Goal: Transaction & Acquisition: Purchase product/service

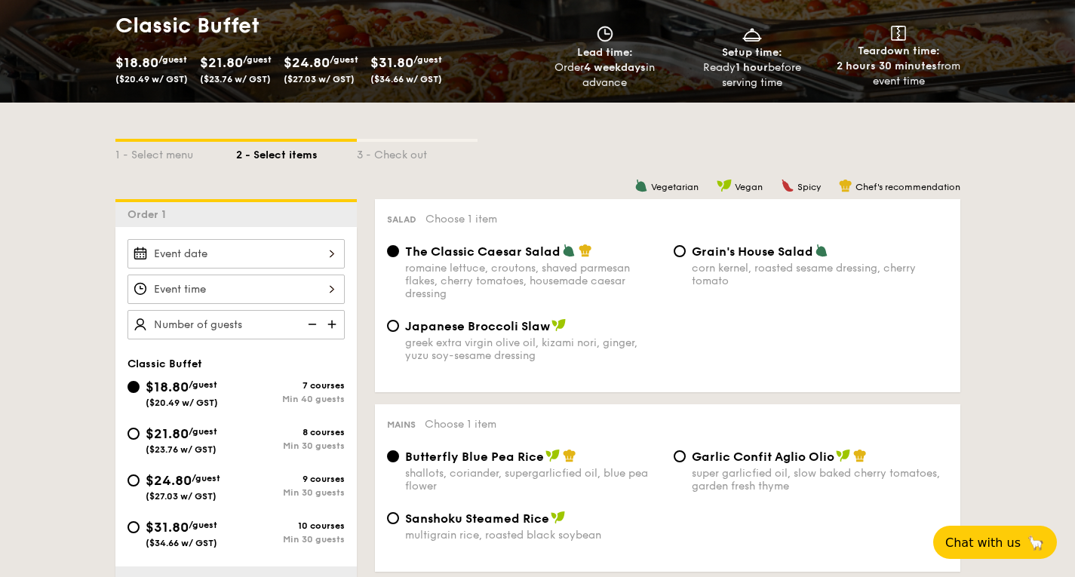
scroll to position [377, 0]
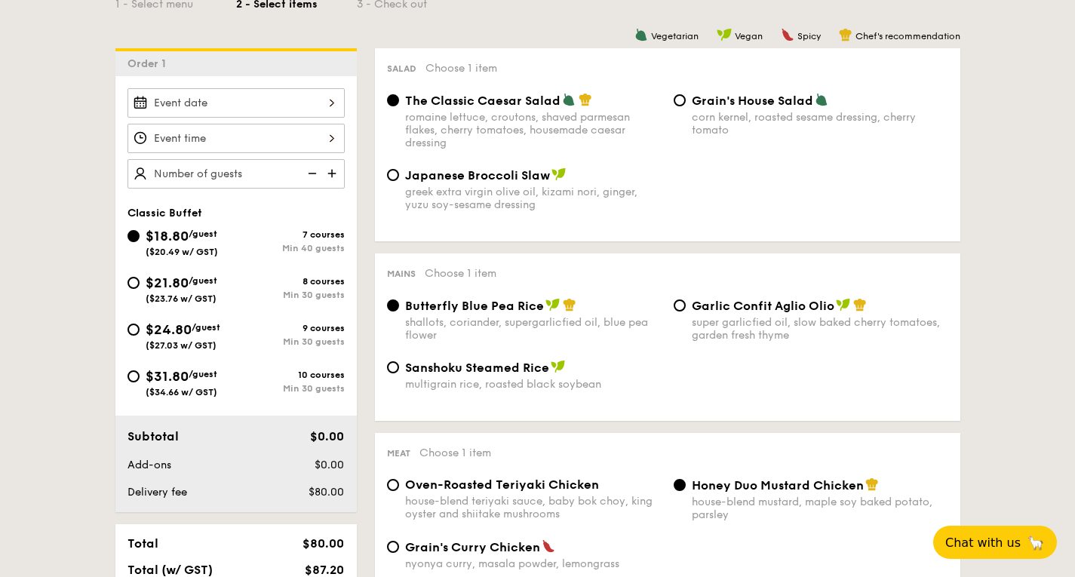
click at [147, 285] on span "$21.80" at bounding box center [167, 283] width 43 height 17
click at [140, 285] on input "$21.80 /guest ($23.76 w/ GST) 8 courses Min 30 guests" at bounding box center [134, 283] width 12 height 12
radio input "true"
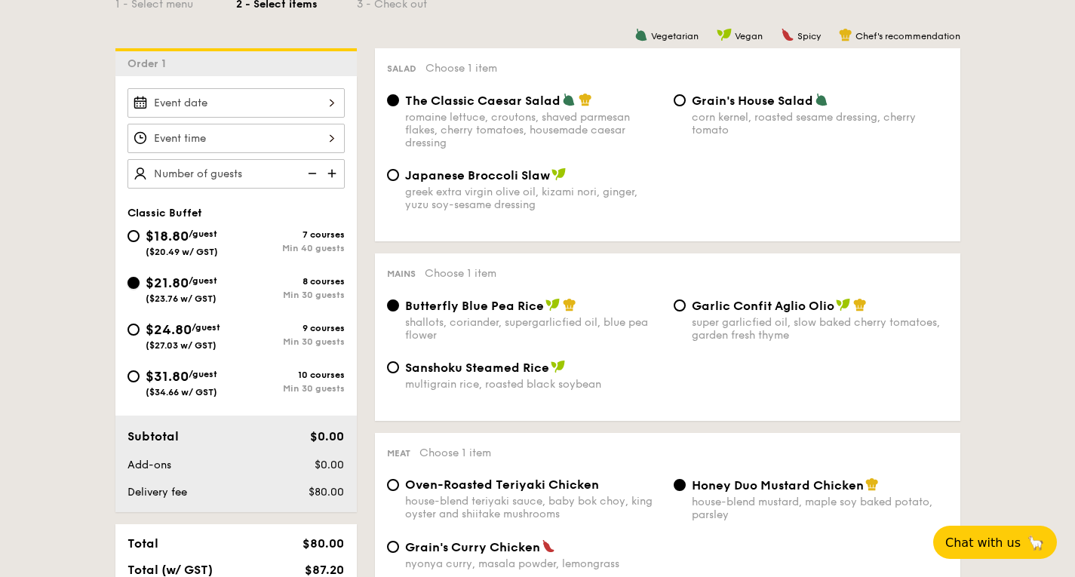
radio input "true"
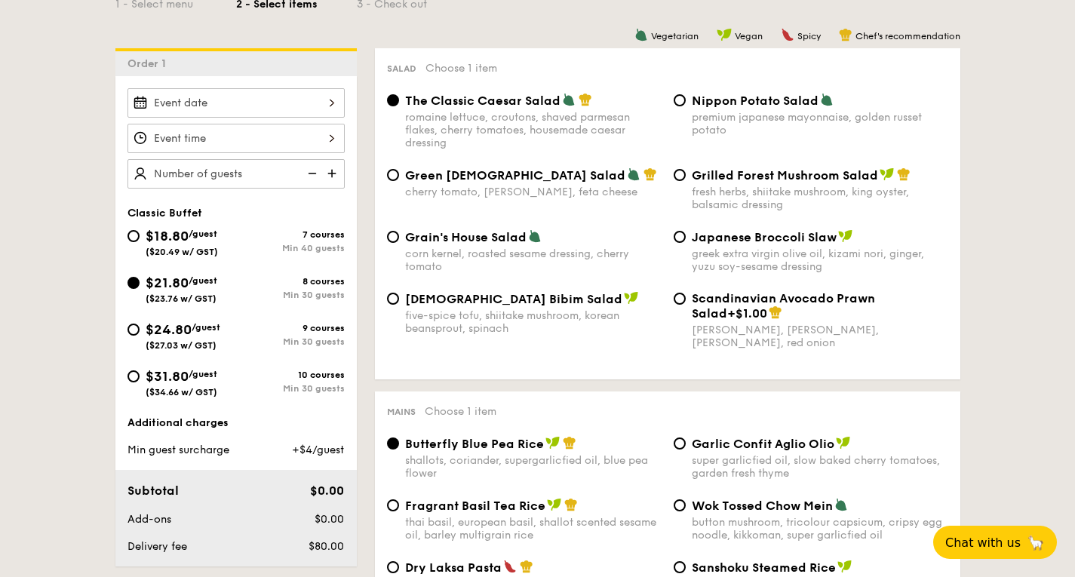
click at [323, 107] on div at bounding box center [236, 102] width 217 height 29
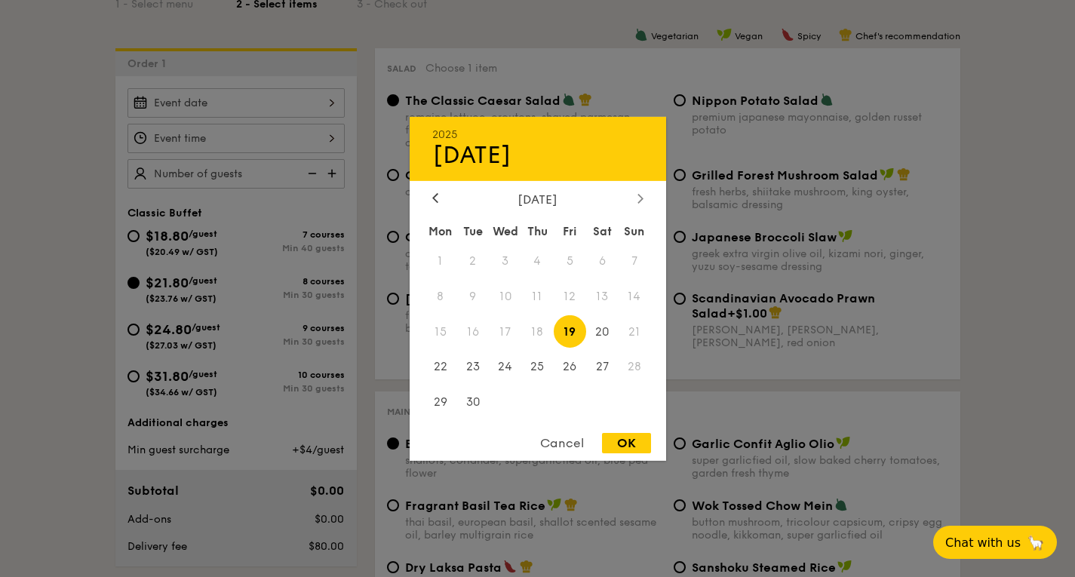
click at [642, 200] on icon at bounding box center [641, 198] width 6 height 10
click at [642, 199] on icon at bounding box center [641, 198] width 6 height 10
click at [608, 336] on span "15" at bounding box center [602, 331] width 32 height 32
click at [631, 444] on div "OK" at bounding box center [626, 443] width 49 height 20
type input "[DATE]"
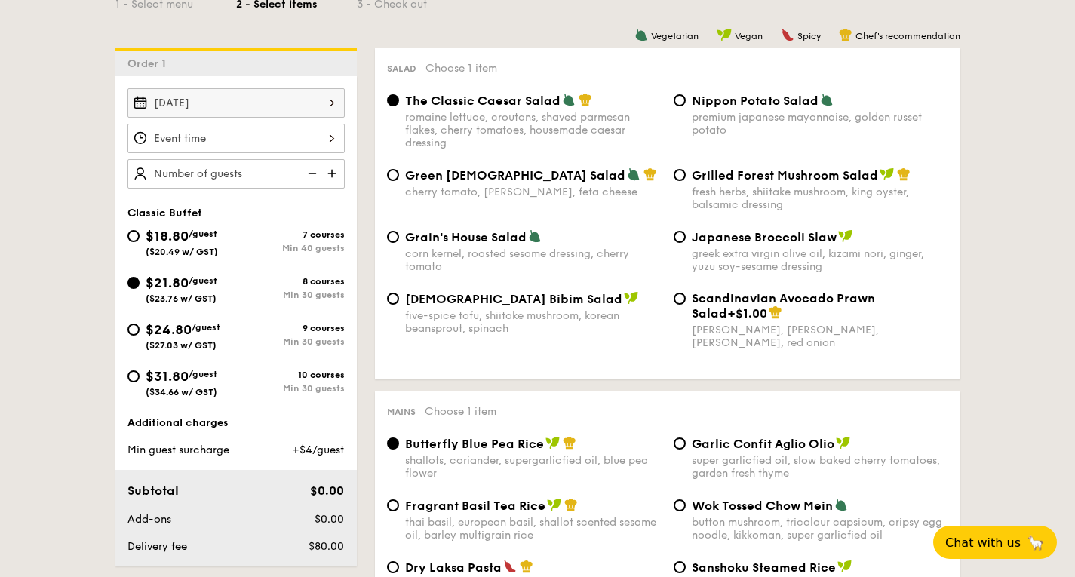
click at [313, 134] on div at bounding box center [236, 138] width 217 height 29
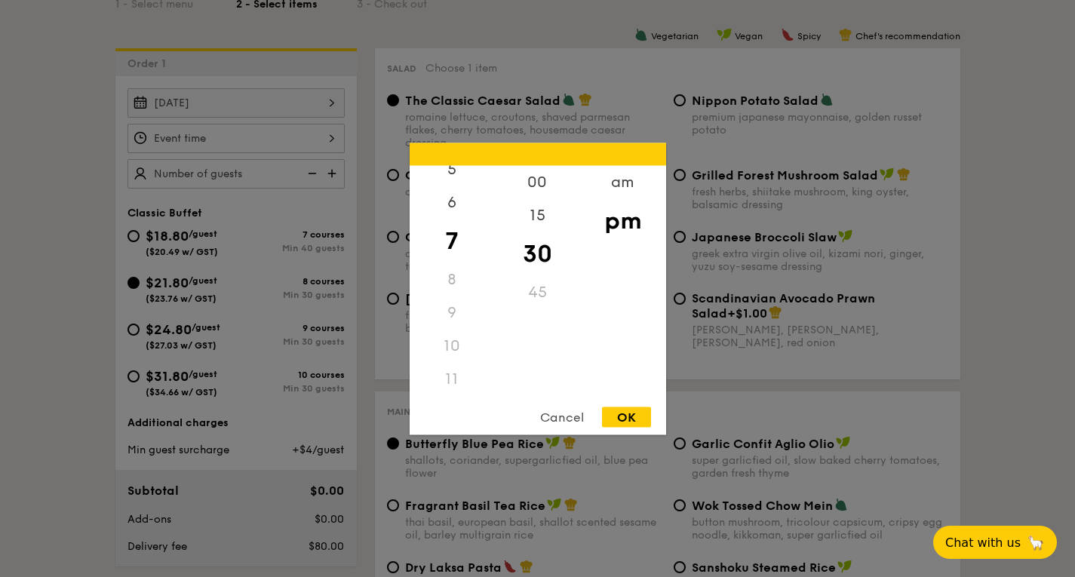
scroll to position [179, 0]
click at [450, 377] on div "11" at bounding box center [452, 378] width 85 height 33
click at [448, 381] on div "11" at bounding box center [452, 378] width 85 height 33
click at [629, 187] on div "am" at bounding box center [622, 187] width 85 height 44
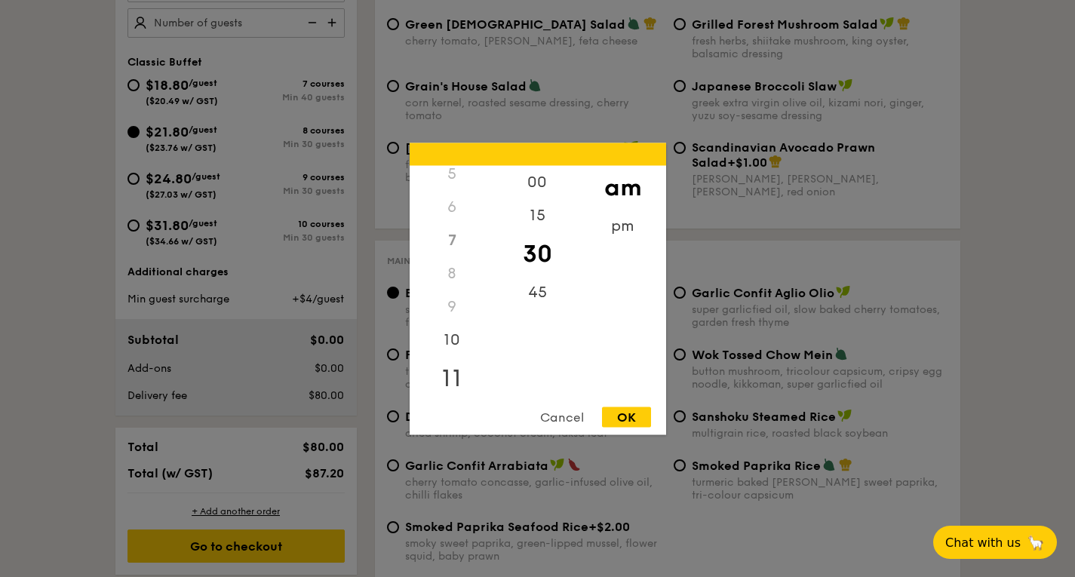
scroll to position [179, 0]
click at [455, 379] on div "11" at bounding box center [452, 374] width 85 height 44
click at [645, 415] on div "OK" at bounding box center [626, 417] width 49 height 20
type input "11:30AM"
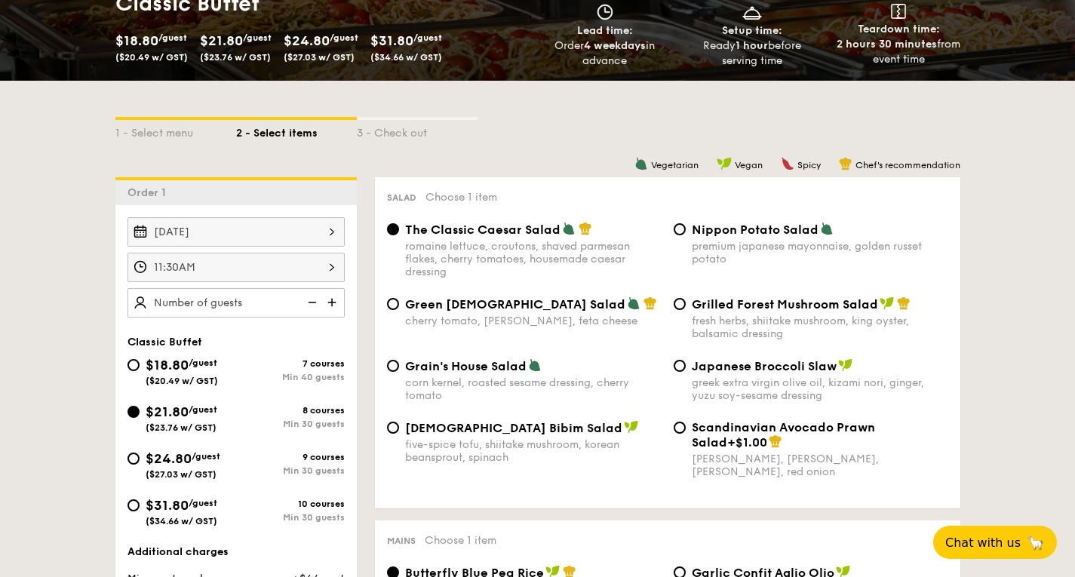
scroll to position [302, 0]
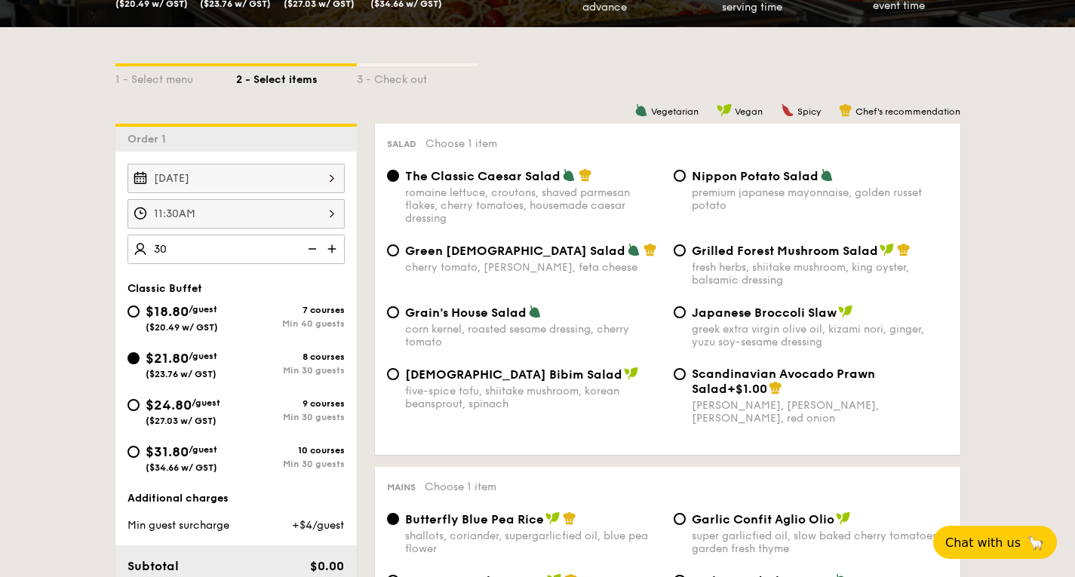
type input "30 guests"
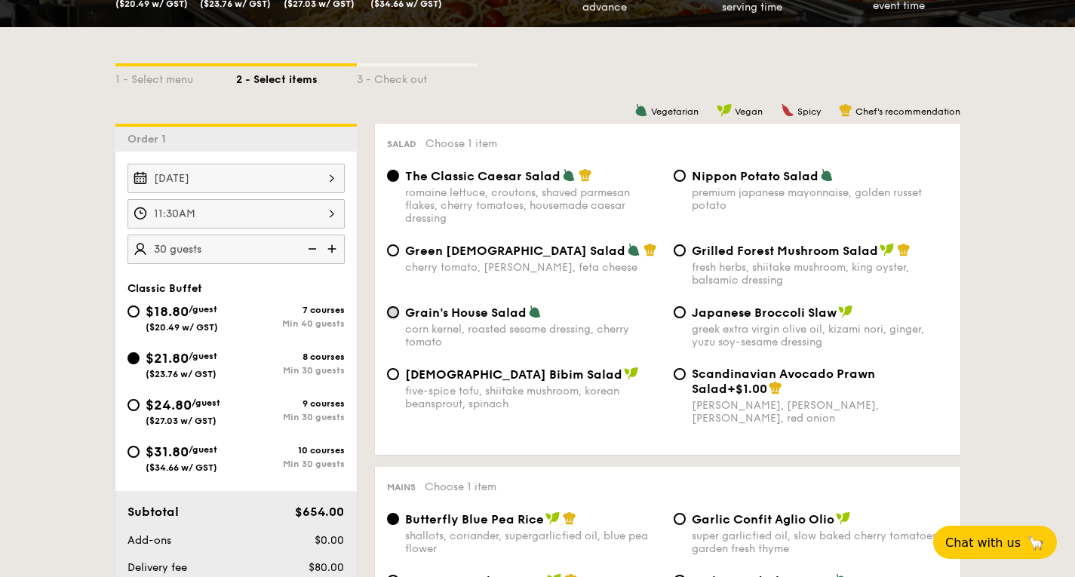
click at [395, 312] on input "Grain's House Salad corn kernel, roasted sesame dressing, cherry tomato" at bounding box center [393, 312] width 12 height 12
radio input "true"
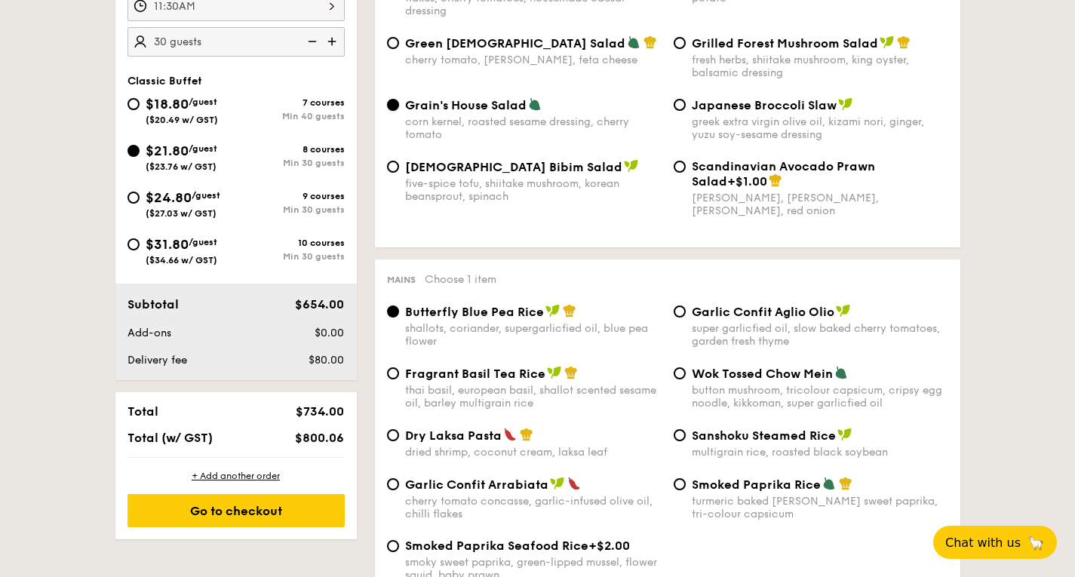
scroll to position [528, 0]
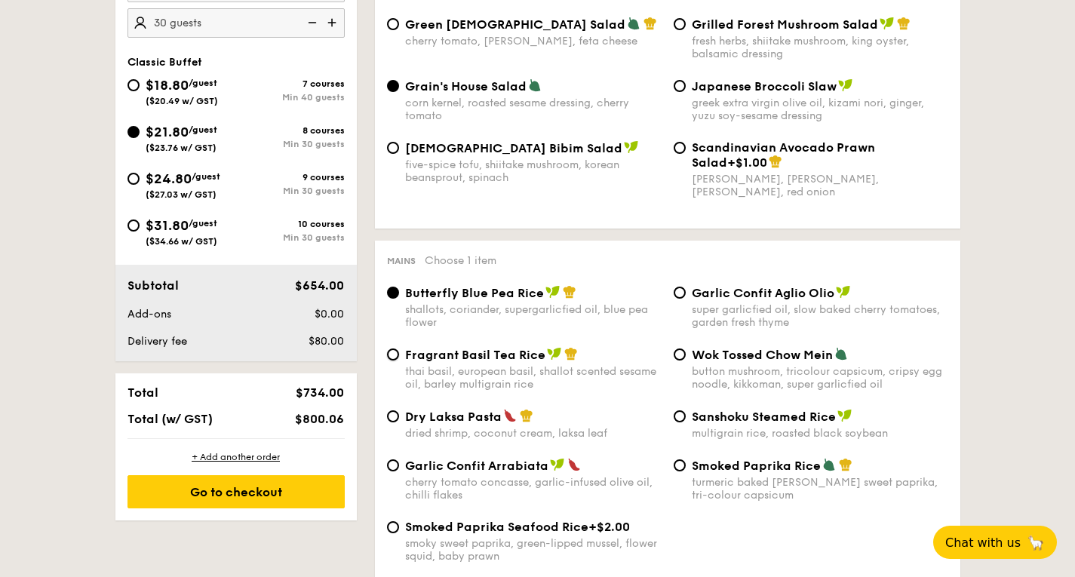
click at [387, 355] on div "Fragrant Basil Tea Rice thai basil, european basil, shallot scented sesame oil,…" at bounding box center [524, 369] width 287 height 44
click at [399, 362] on div "Fragrant Basil Tea Rice thai basil, european basil, shallot scented sesame oil,…" at bounding box center [524, 369] width 287 height 44
click at [396, 361] on input "Fragrant Basil Tea Rice thai basil, european basil, shallot scented sesame oil,…" at bounding box center [393, 355] width 12 height 12
radio input "true"
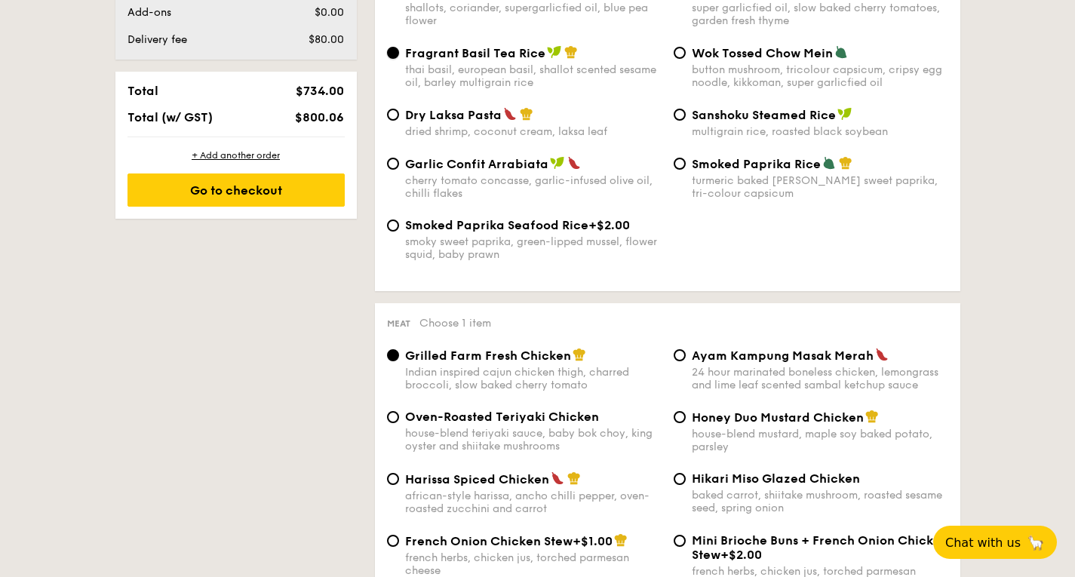
scroll to position [906, 0]
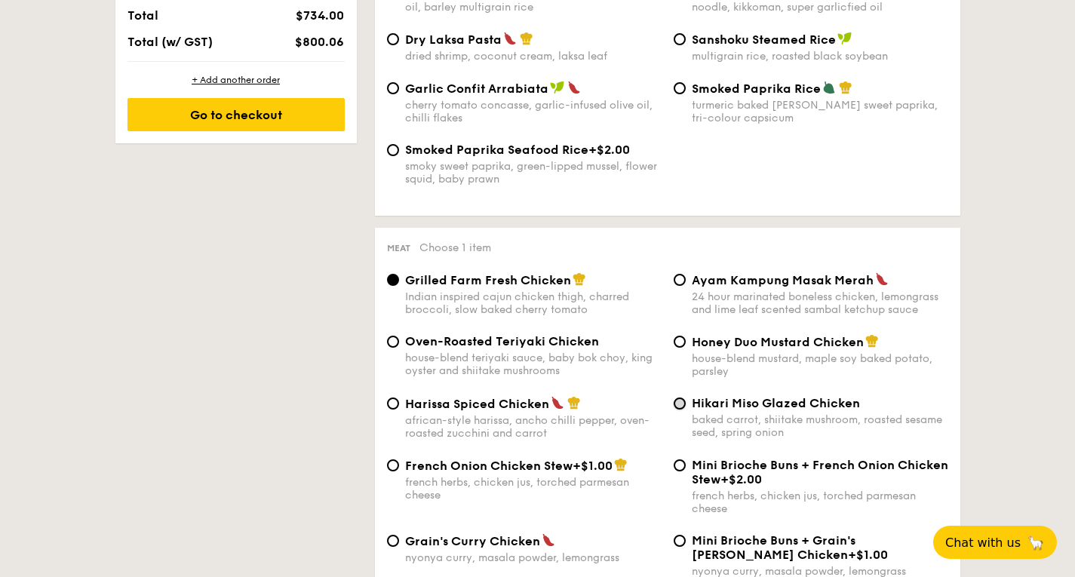
click at [684, 410] on input "Hikari Miso Glazed Chicken baked carrot, shiitake mushroom, roasted sesame seed…" at bounding box center [680, 404] width 12 height 12
radio input "true"
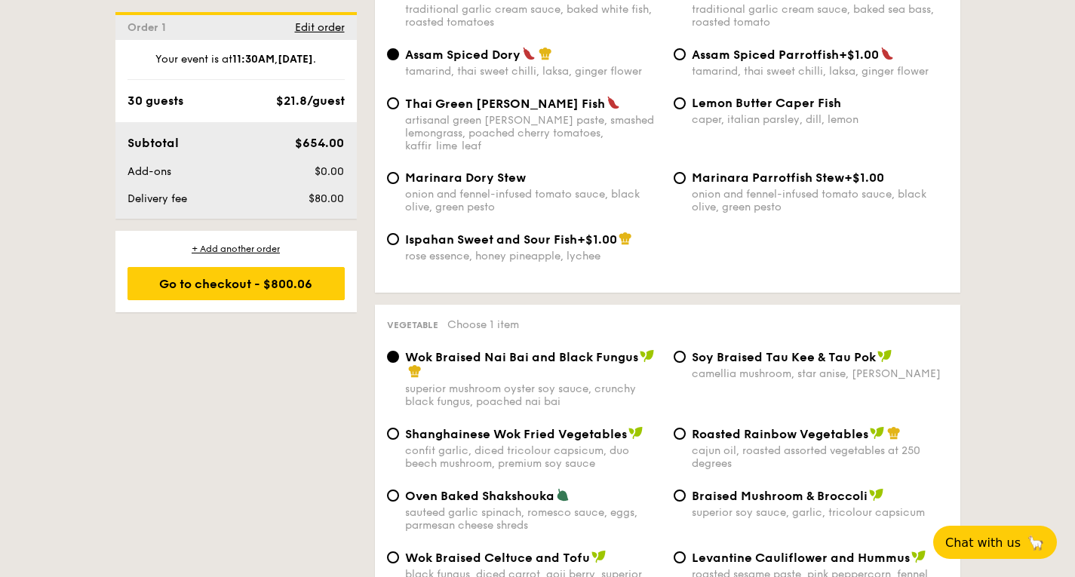
scroll to position [1660, 0]
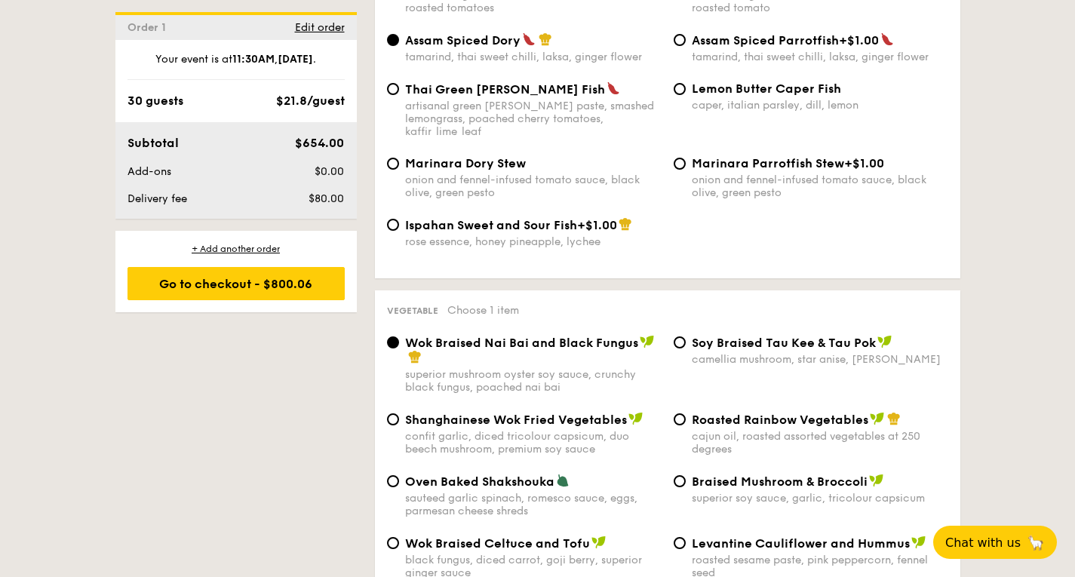
click at [688, 423] on div "Roasted Rainbow Vegetables cajun oil, roasted assorted vegetables at 250 degrees" at bounding box center [811, 434] width 287 height 44
click at [680, 422] on input "Roasted Rainbow Vegetables cajun oil, roasted assorted vegetables at 250 degrees" at bounding box center [680, 420] width 12 height 12
radio input "true"
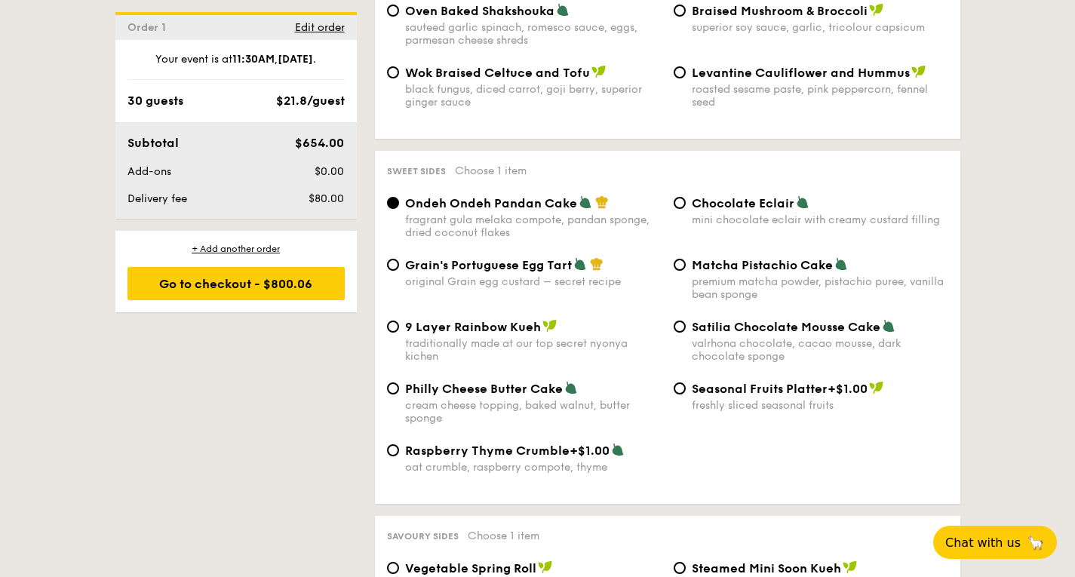
scroll to position [2113, 0]
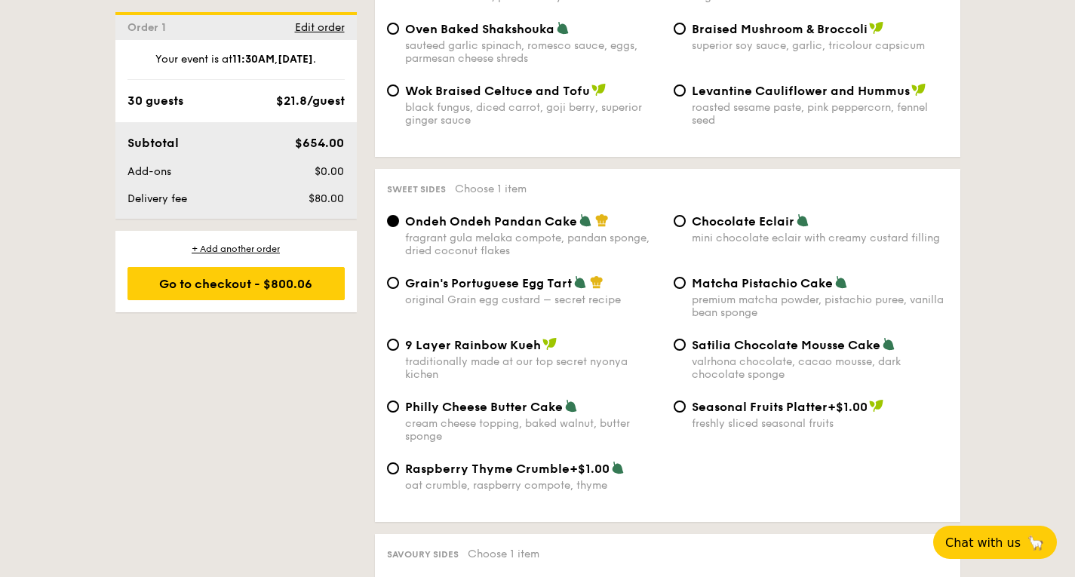
click at [687, 229] on div "Chocolate Eclair mini chocolate eclair with creamy custard filling" at bounding box center [811, 229] width 287 height 31
click at [678, 224] on input "Chocolate Eclair mini chocolate eclair with creamy custard filling" at bounding box center [680, 221] width 12 height 12
radio input "true"
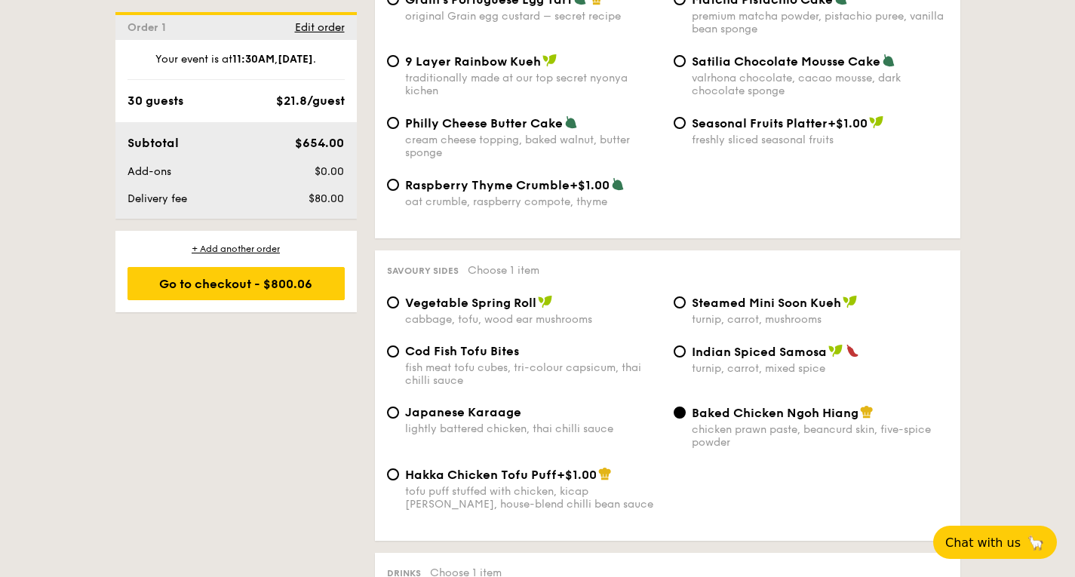
scroll to position [2415, 0]
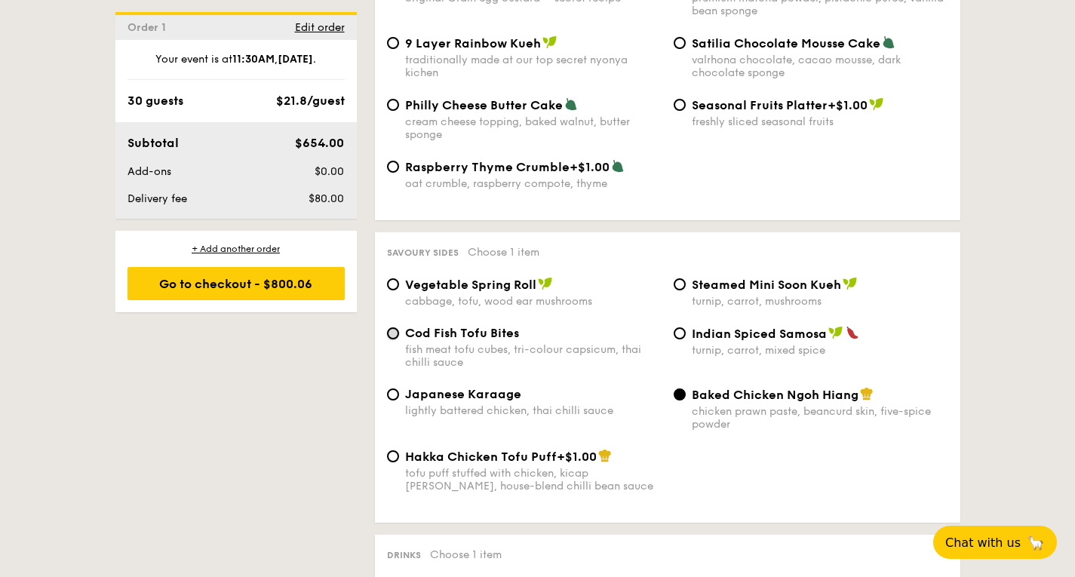
click at [398, 340] on input "Cod Fish Tofu Bites fish meat tofu cubes, tri-colour capsicum, thai chilli sauce" at bounding box center [393, 334] width 12 height 12
radio input "true"
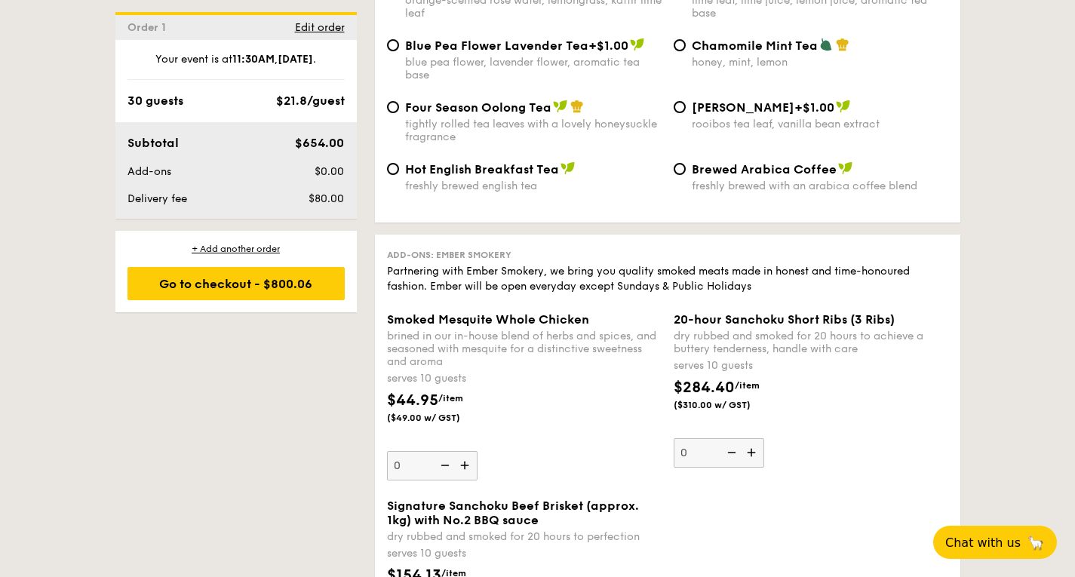
scroll to position [2978, 0]
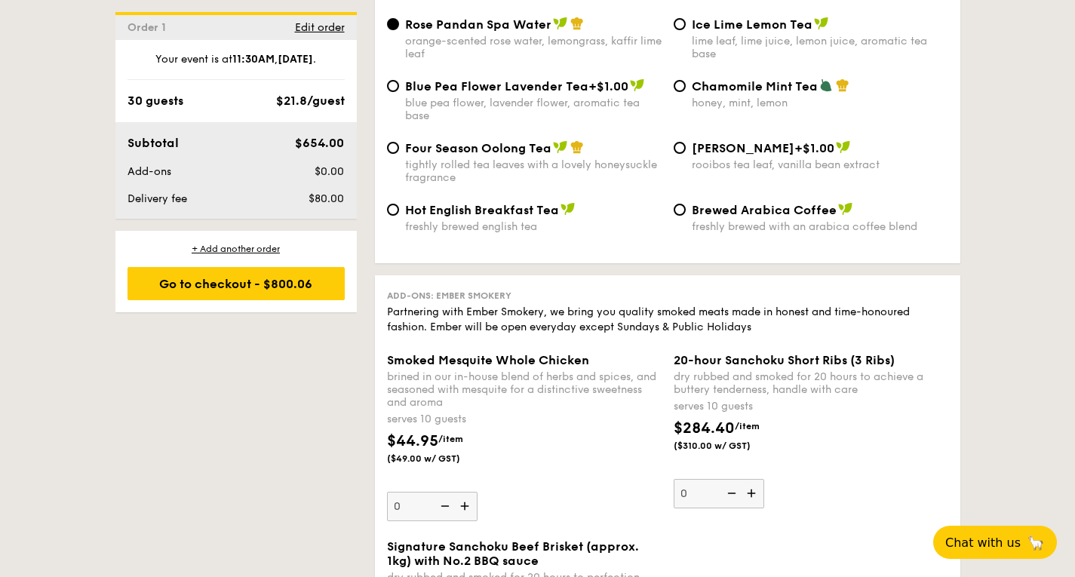
drag, startPoint x: 263, startPoint y: 248, endPoint x: 597, endPoint y: 345, distance: 348.2
click at [263, 251] on div "+ Add another order" at bounding box center [236, 249] width 217 height 12
radio input "true"
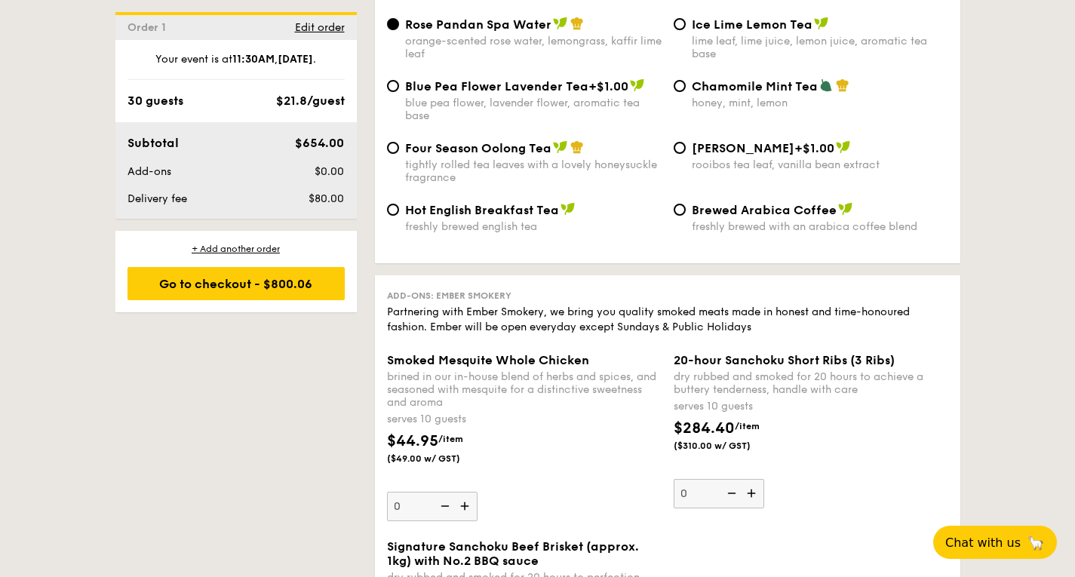
radio input "true"
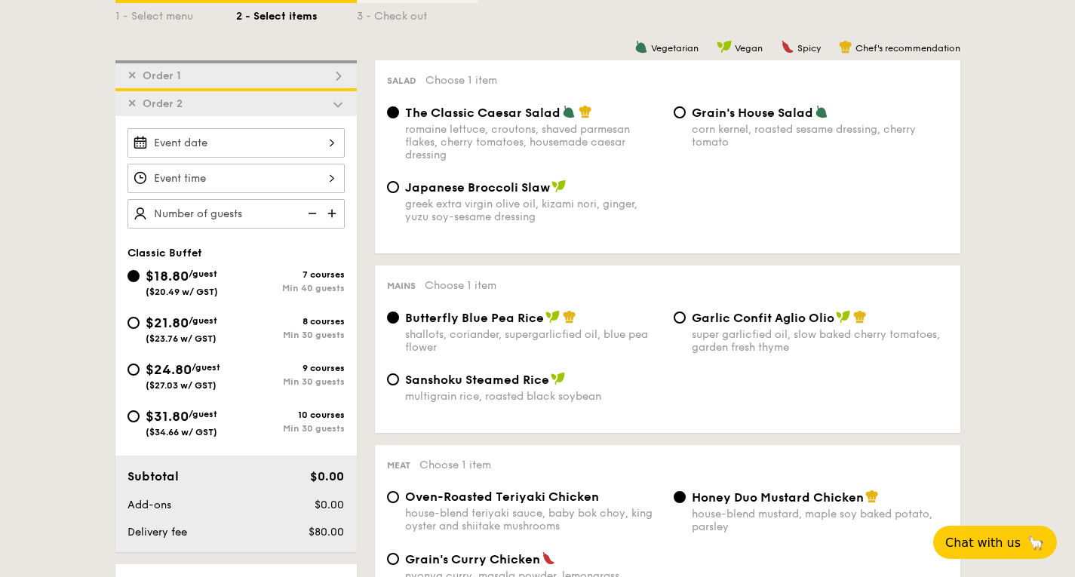
scroll to position [205, 0]
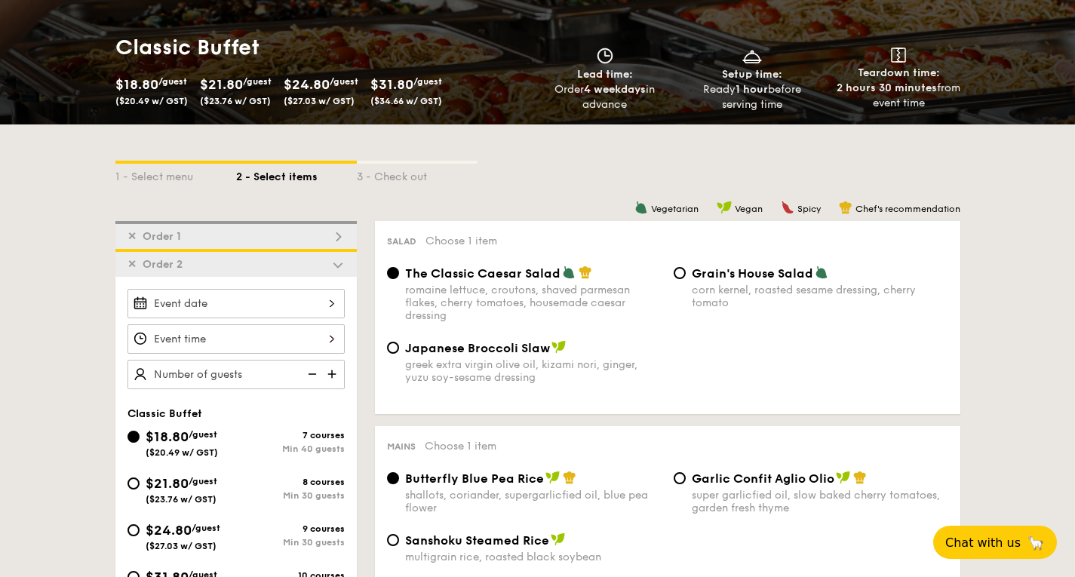
click at [337, 262] on img at bounding box center [338, 265] width 14 height 14
click at [331, 259] on img at bounding box center [338, 265] width 14 height 14
click at [128, 263] on span "✕" at bounding box center [132, 264] width 9 height 13
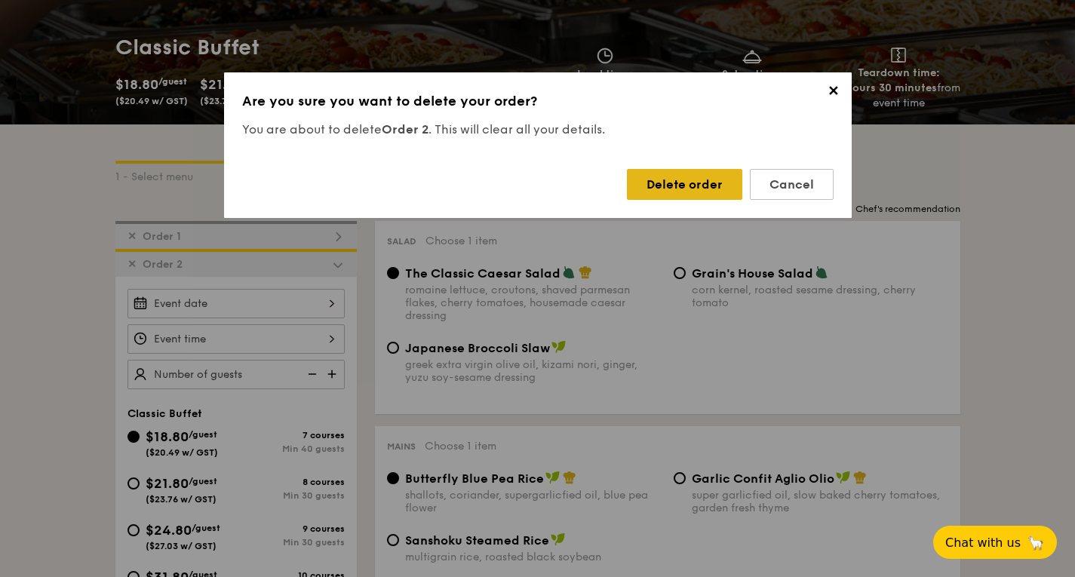
drag, startPoint x: 684, startPoint y: 183, endPoint x: 673, endPoint y: 183, distance: 10.6
click at [685, 183] on div "Delete order" at bounding box center [684, 184] width 115 height 31
radio input "false"
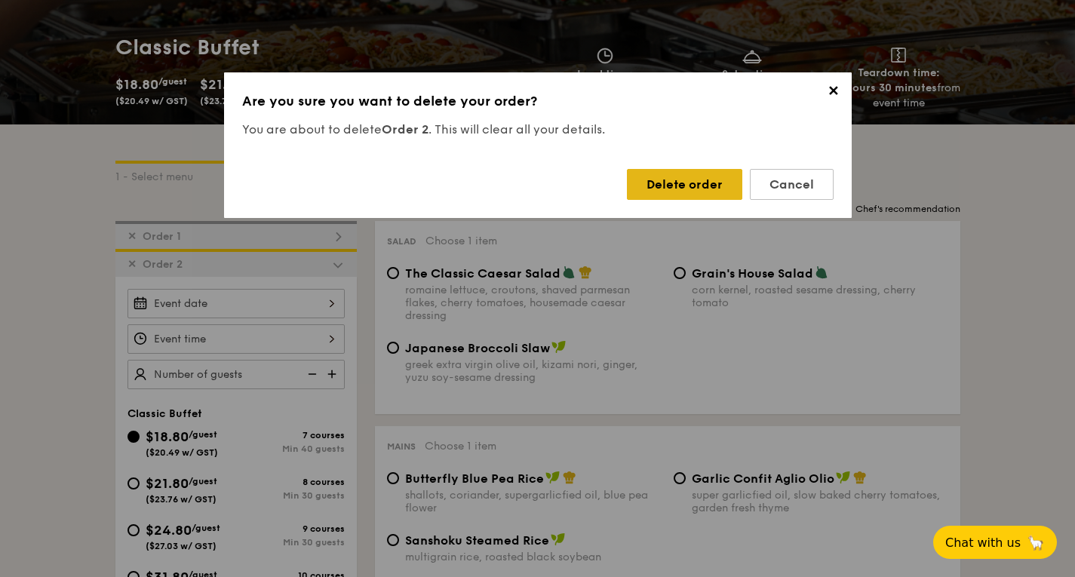
radio input "false"
radio input "true"
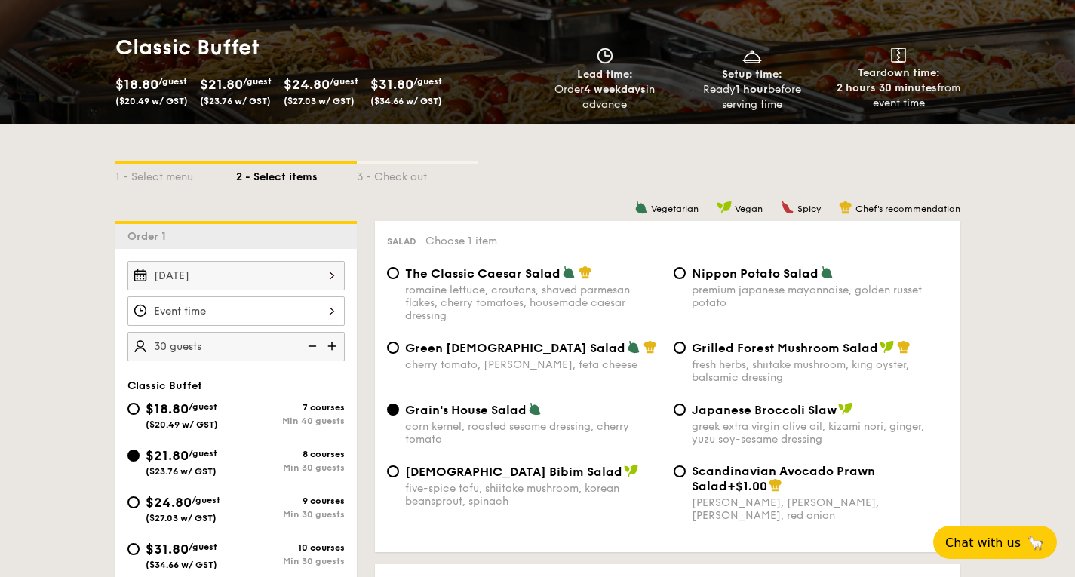
click at [322, 306] on div at bounding box center [236, 311] width 217 height 29
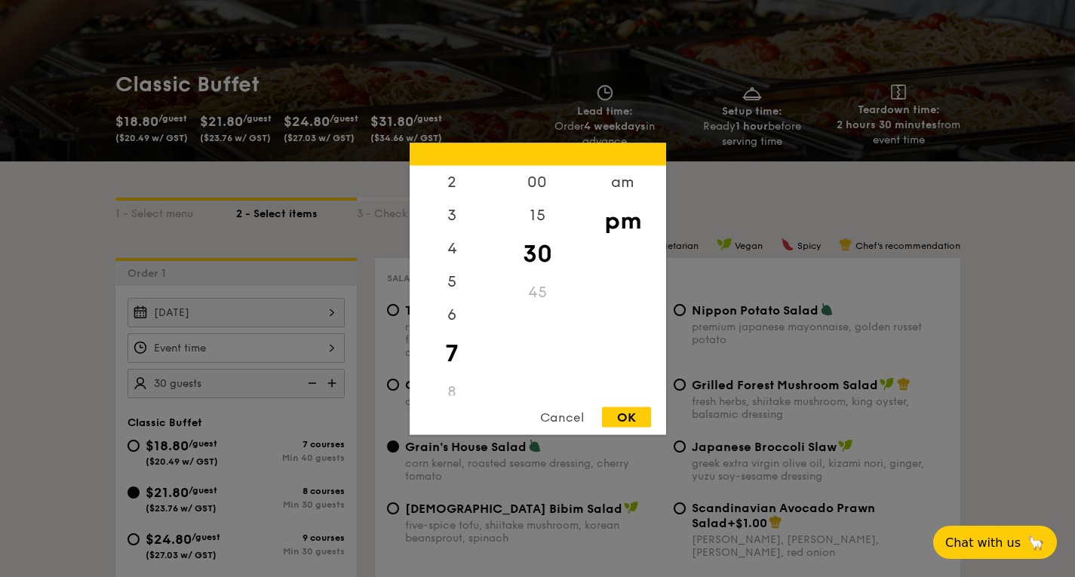
scroll to position [129, 0]
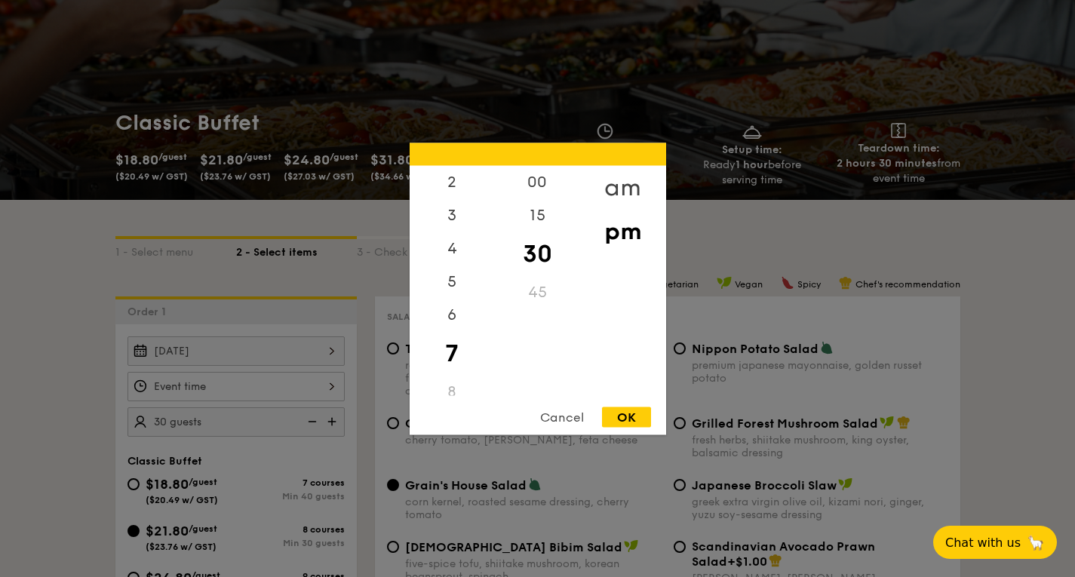
click at [625, 192] on div "am" at bounding box center [622, 187] width 85 height 44
click at [457, 383] on div "11" at bounding box center [452, 384] width 85 height 44
click at [639, 418] on div "OK" at bounding box center [626, 417] width 49 height 20
type input "11:30AM"
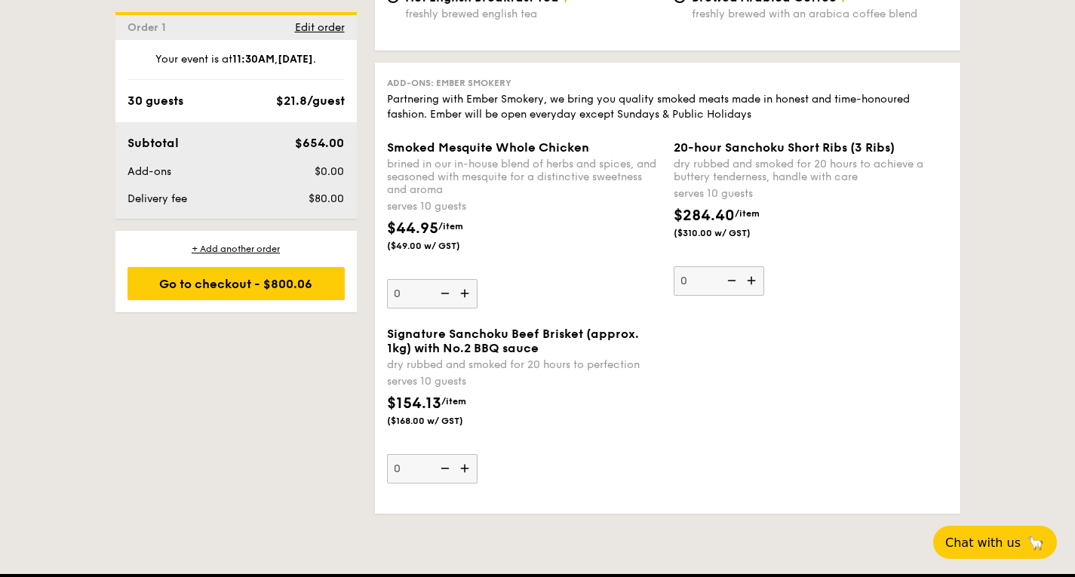
scroll to position [3299, 0]
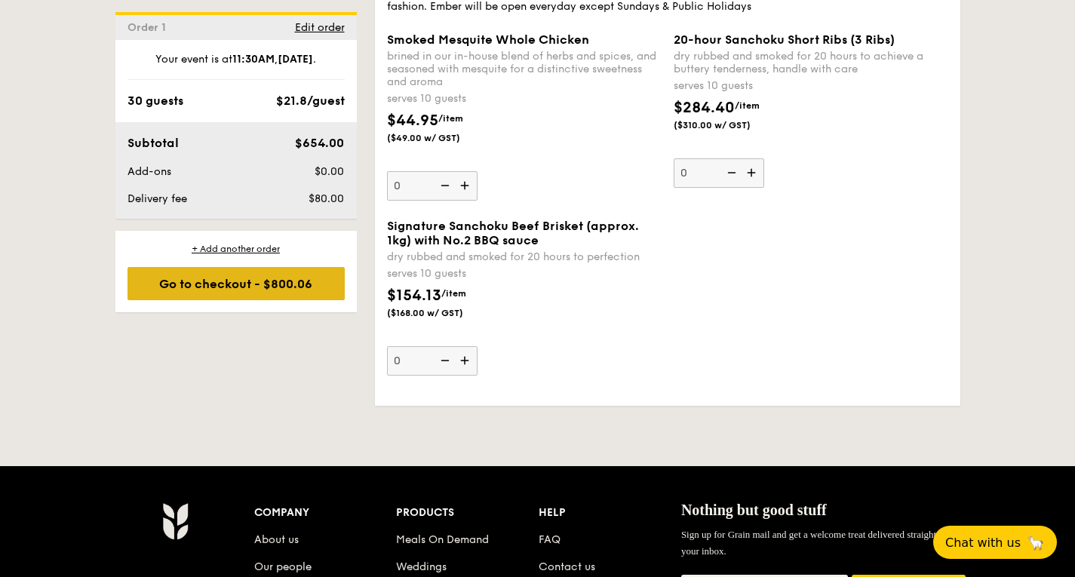
click at [285, 285] on div "Go to checkout - $800.06" at bounding box center [236, 283] width 217 height 33
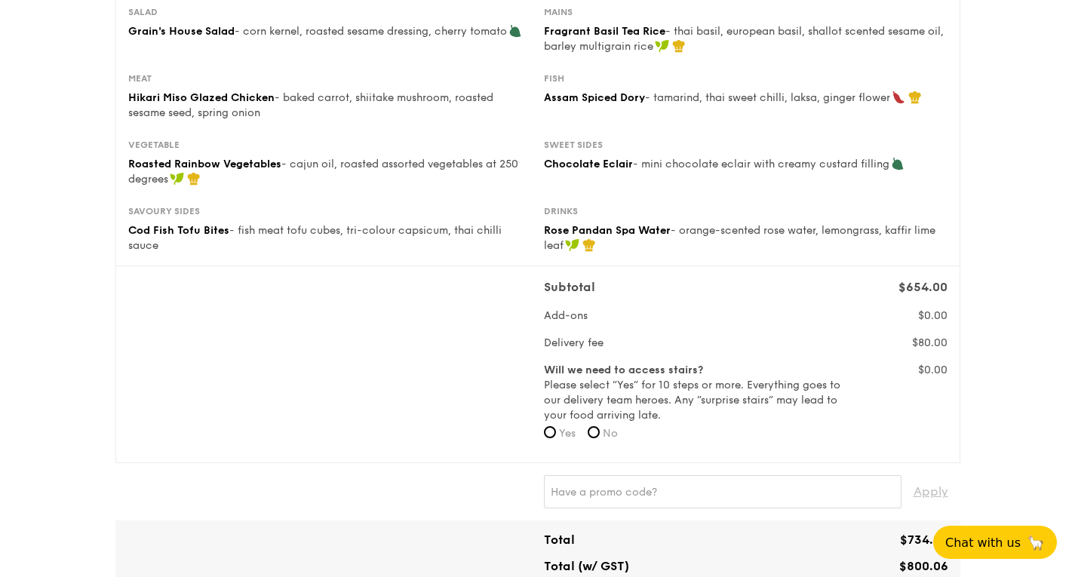
scroll to position [302, 0]
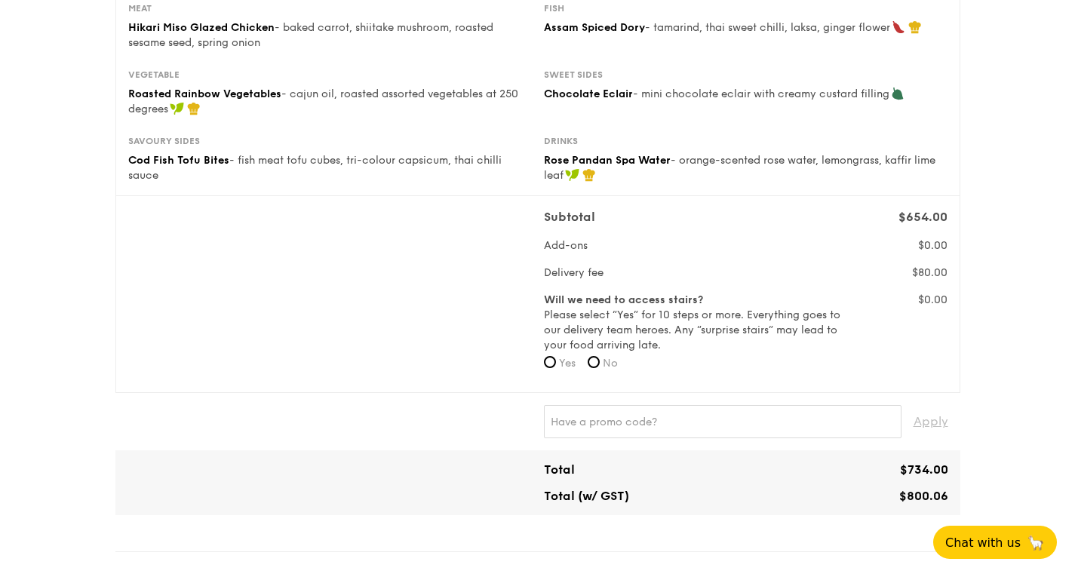
click at [606, 358] on span "No" at bounding box center [610, 363] width 15 height 13
click at [600, 358] on input "No" at bounding box center [594, 362] width 12 height 12
radio input "true"
click at [598, 362] on input "No" at bounding box center [594, 362] width 12 height 12
click at [669, 425] on input "text" at bounding box center [723, 421] width 358 height 33
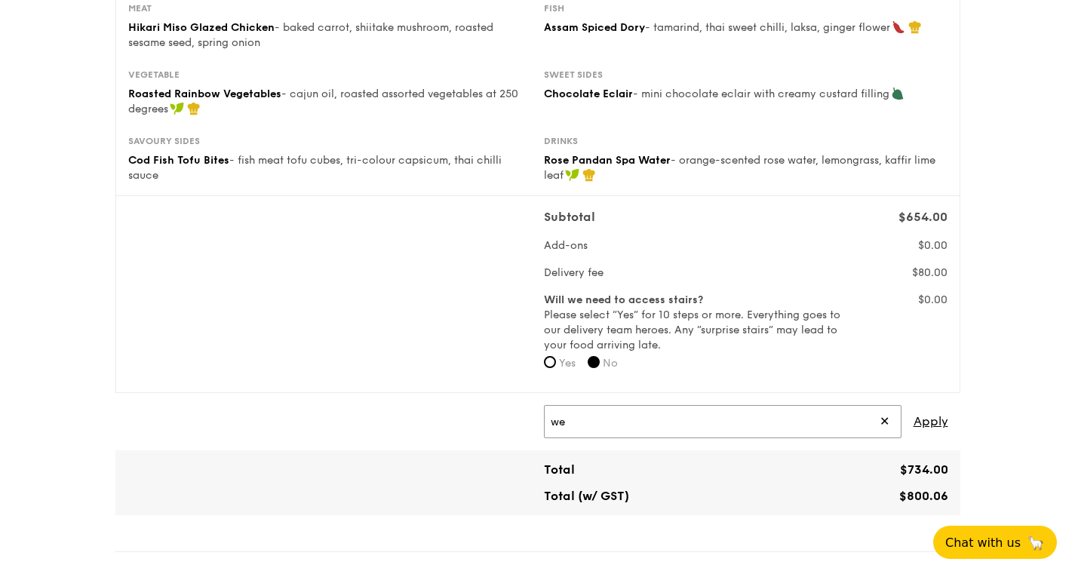
type input "w"
type input "WELCOMEFEAST"
click at [942, 417] on span "Apply" at bounding box center [931, 421] width 35 height 33
click at [937, 422] on span "Apply" at bounding box center [931, 421] width 35 height 33
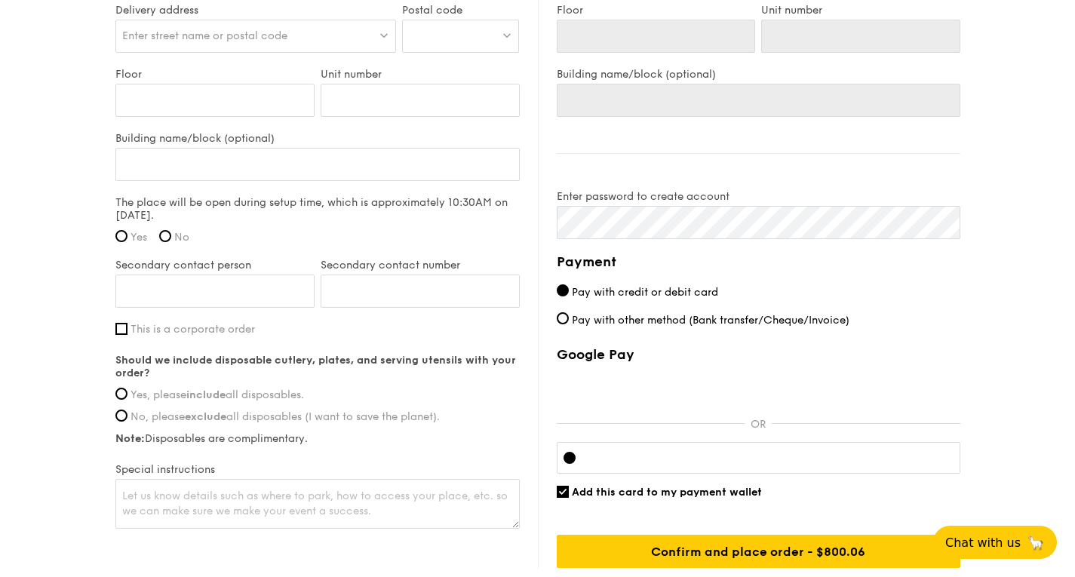
scroll to position [1186, 0]
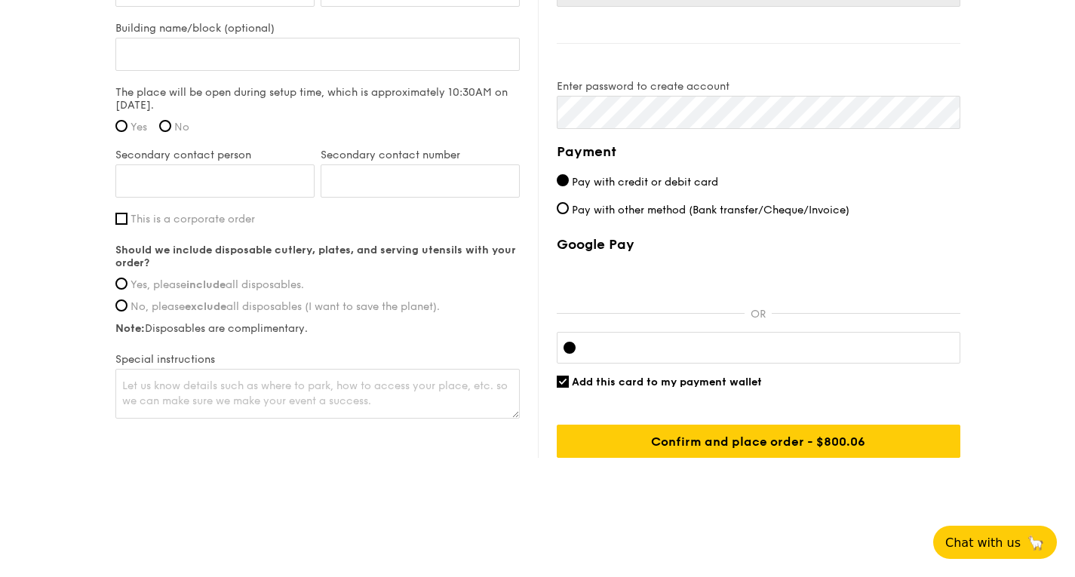
click at [573, 214] on span "Pay with other method (Bank transfer/Cheque/Invoice)" at bounding box center [711, 210] width 278 height 13
click at [569, 214] on input "Pay with other method (Bank transfer/Cheque/Invoice)" at bounding box center [563, 208] width 12 height 12
radio input "true"
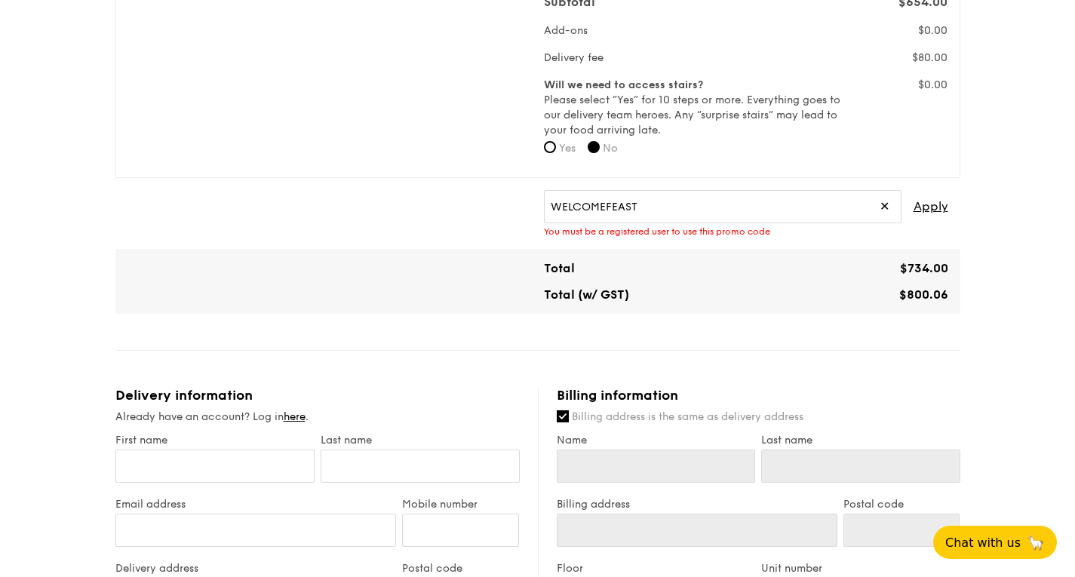
scroll to position [506, 0]
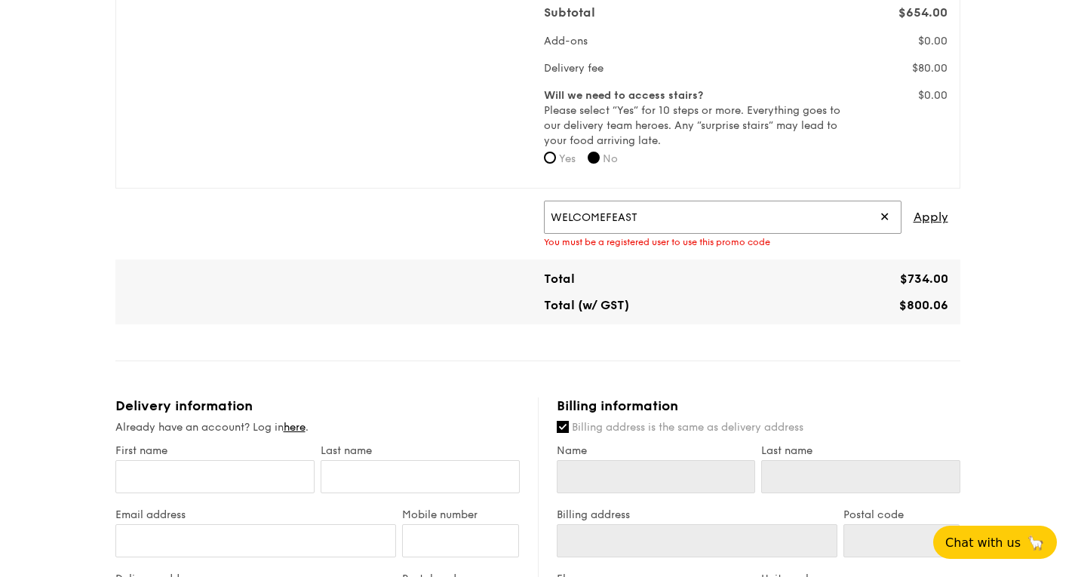
drag, startPoint x: 722, startPoint y: 222, endPoint x: 472, endPoint y: 238, distance: 249.6
click at [472, 238] on div "WELCOMEFEAST ✕ Apply You must be a registered user to use this promo code" at bounding box center [538, 224] width 833 height 47
type input "IREADGRAINADS"
click at [937, 220] on span "Apply" at bounding box center [931, 217] width 35 height 33
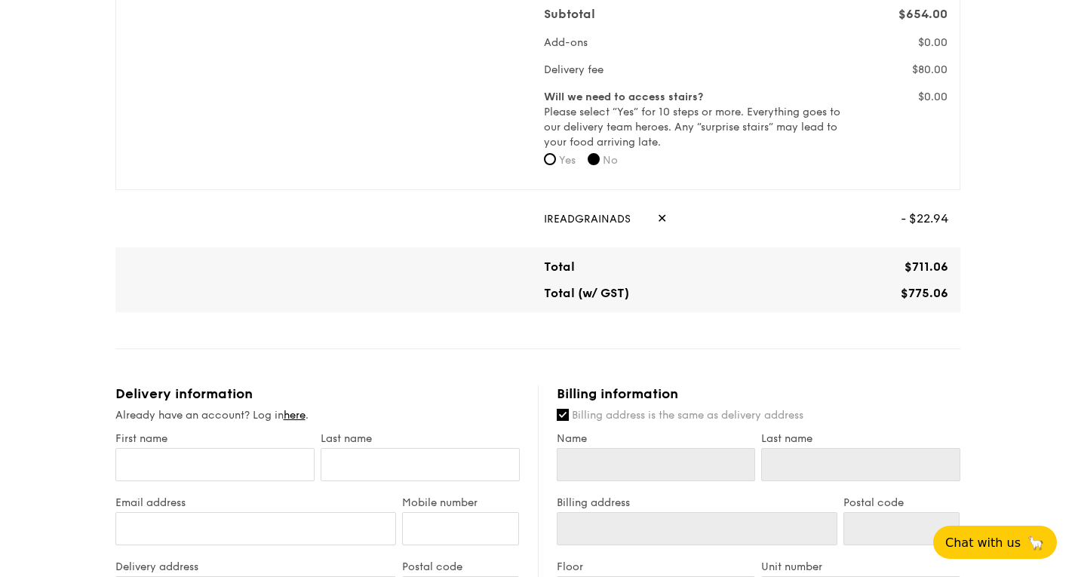
scroll to position [528, 0]
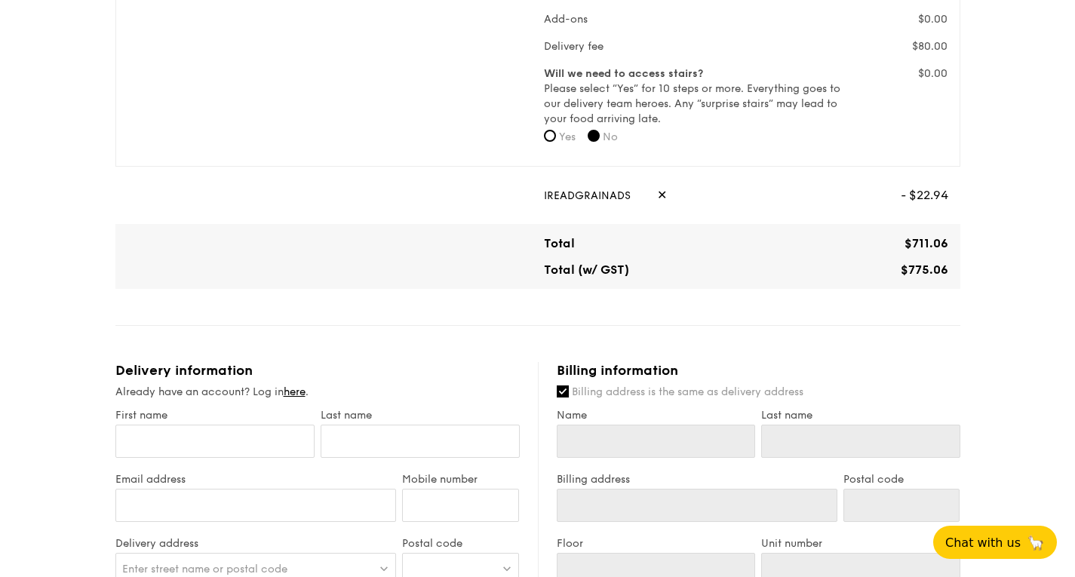
click at [657, 191] on span "✕" at bounding box center [662, 195] width 10 height 33
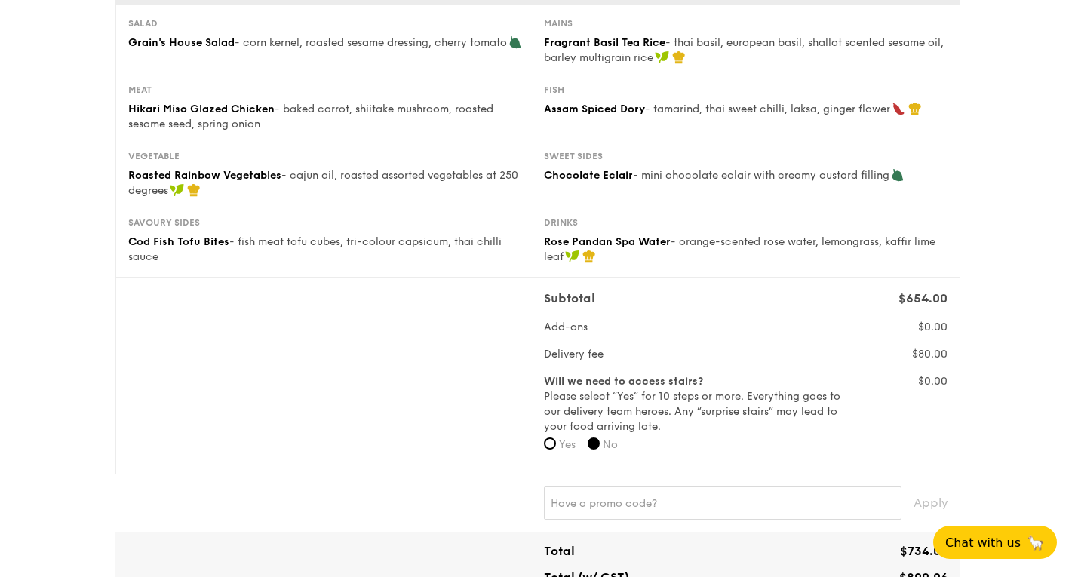
scroll to position [0, 0]
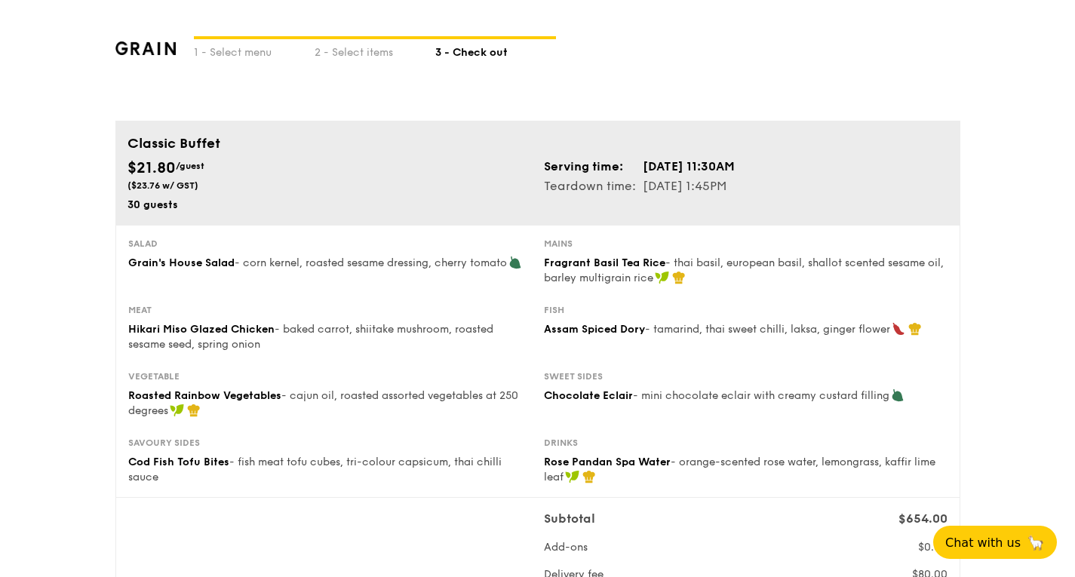
click at [137, 32] on div "1 - Select menu 2 - Select items 3 - Check out" at bounding box center [537, 60] width 845 height 121
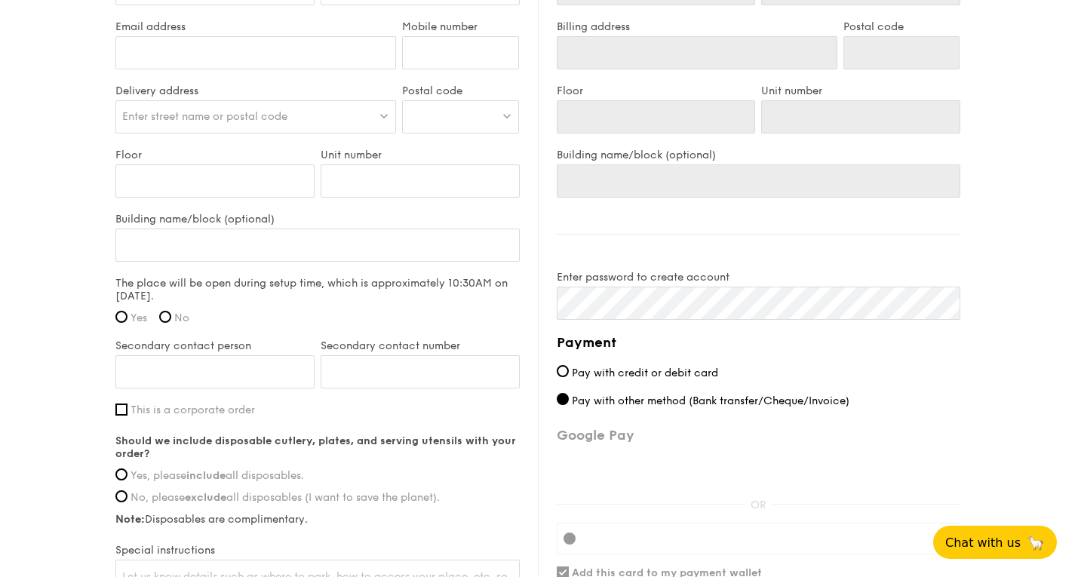
scroll to position [1172, 0]
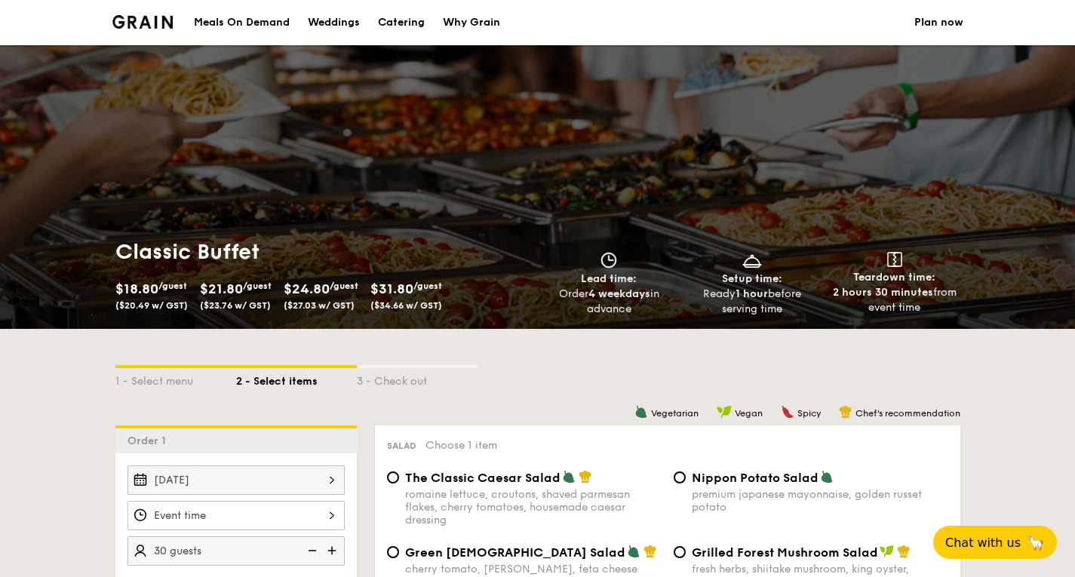
click at [149, 20] on img at bounding box center [142, 22] width 61 height 14
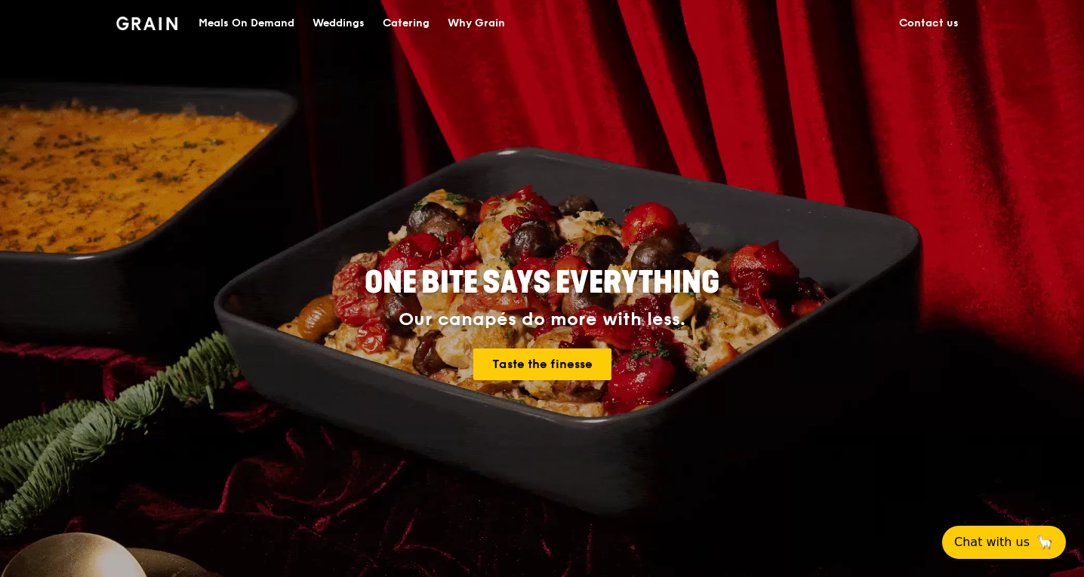
click at [161, 29] on img at bounding box center [146, 24] width 61 height 14
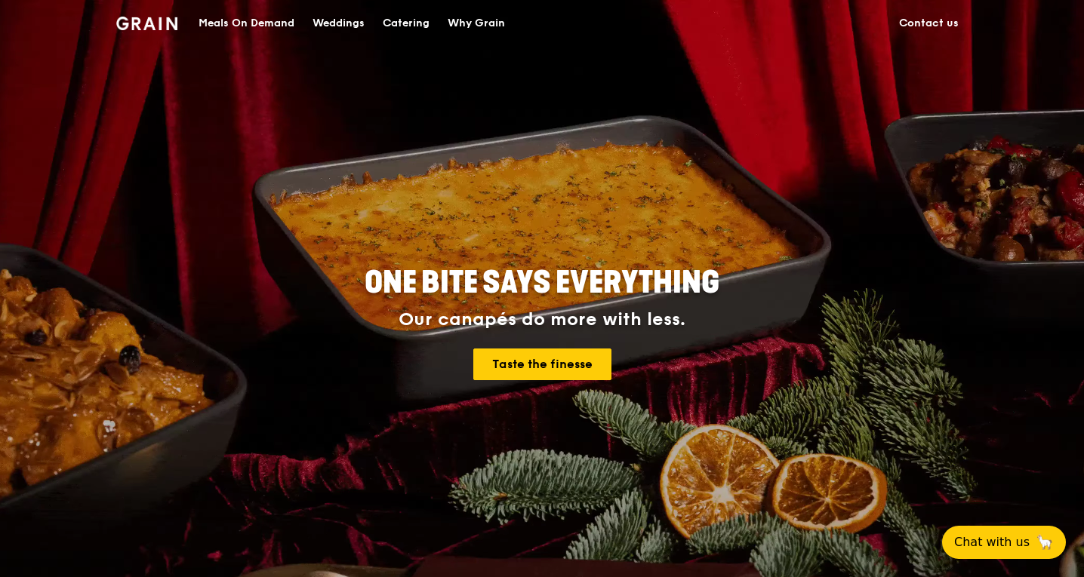
click at [160, 21] on img at bounding box center [146, 24] width 61 height 14
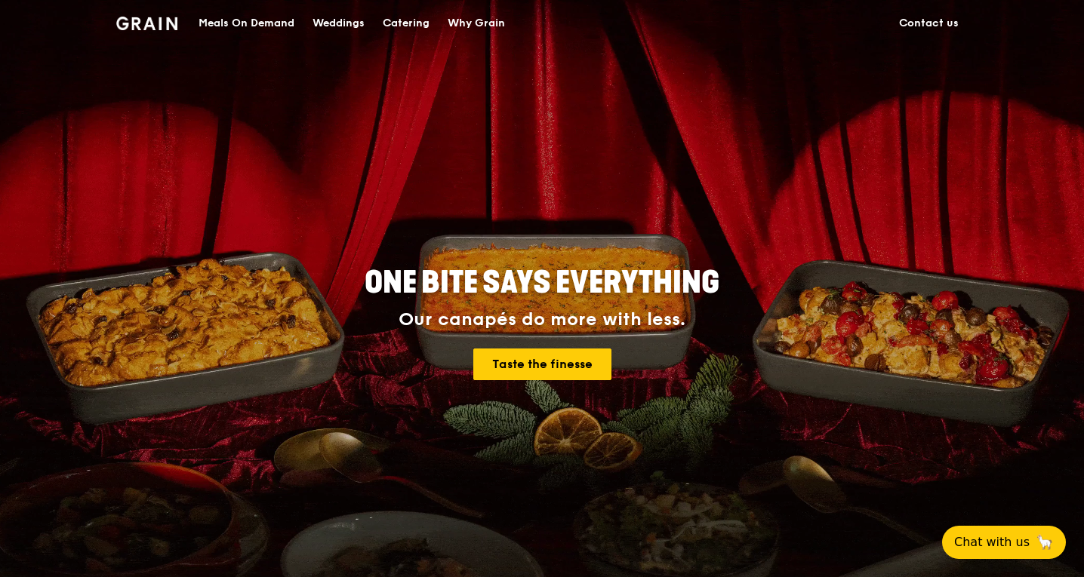
click at [943, 27] on link "Contact us" at bounding box center [929, 23] width 78 height 45
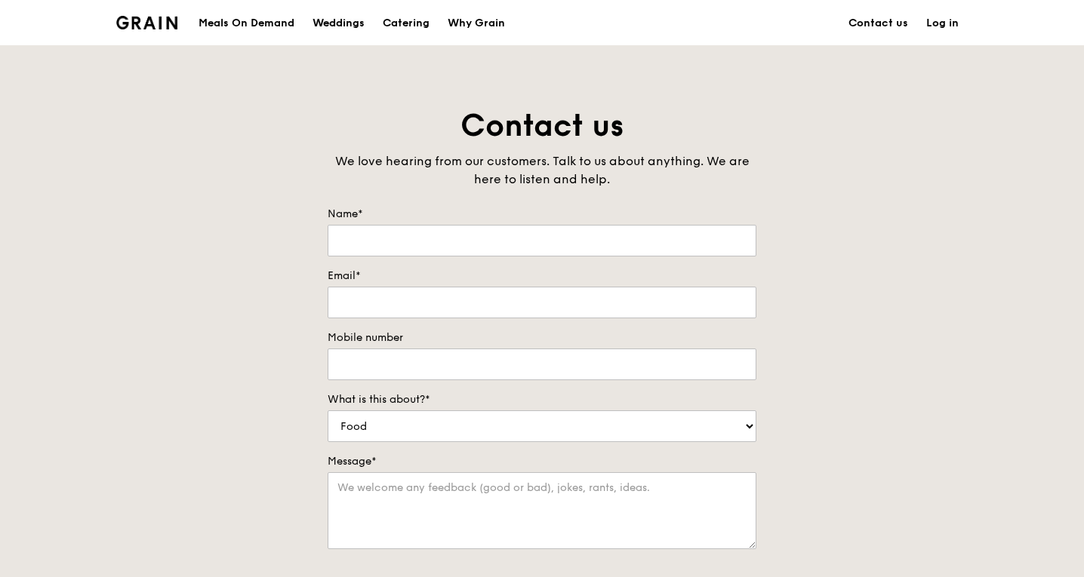
click at [335, 19] on div "Weddings" at bounding box center [338, 23] width 52 height 45
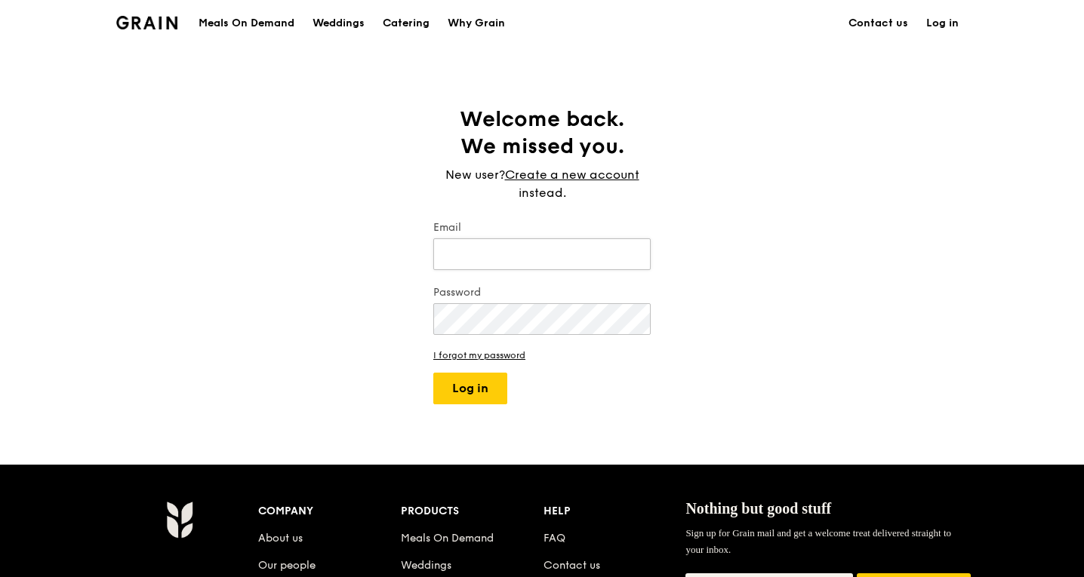
click at [598, 252] on input "Email" at bounding box center [541, 254] width 217 height 32
type input "echeah.1@gmail.com"
click at [487, 355] on link "I forgot my password" at bounding box center [541, 355] width 217 height 11
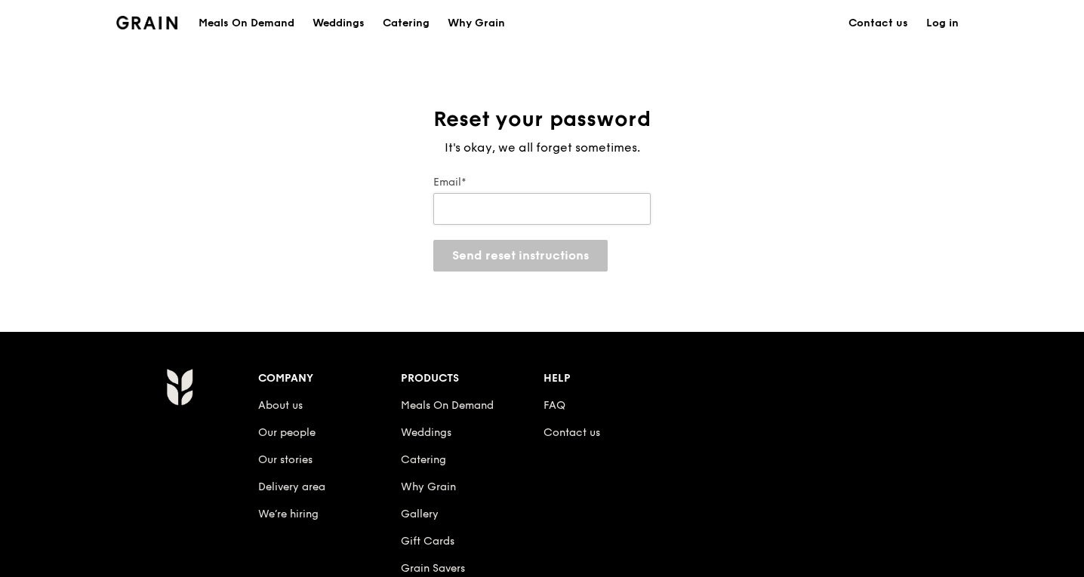
click at [491, 211] on input "Email*" at bounding box center [541, 209] width 217 height 32
type input "echeah.1@gmail.com"
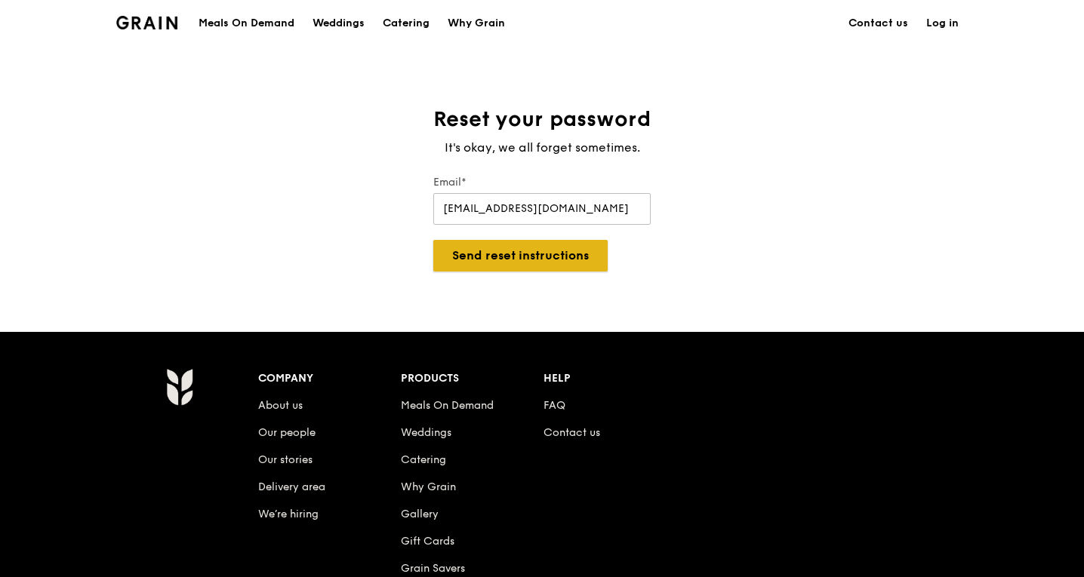
click at [525, 260] on button "Send reset instructions" at bounding box center [520, 256] width 174 height 32
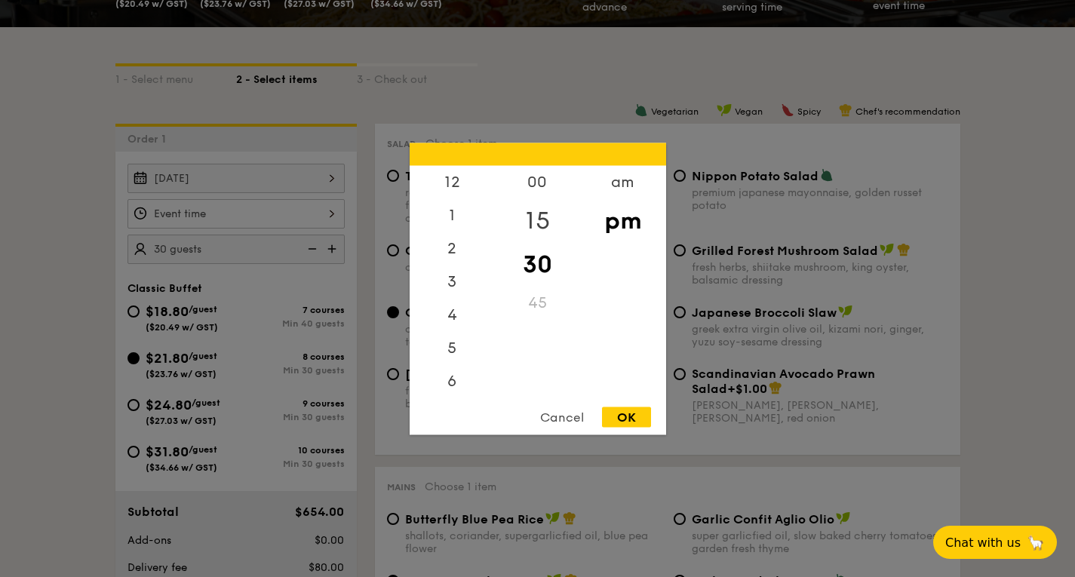
scroll to position [66, 0]
click at [638, 189] on div "am" at bounding box center [622, 187] width 85 height 44
click at [444, 389] on div "11" at bounding box center [452, 384] width 85 height 44
click at [638, 415] on div "OK" at bounding box center [626, 417] width 49 height 20
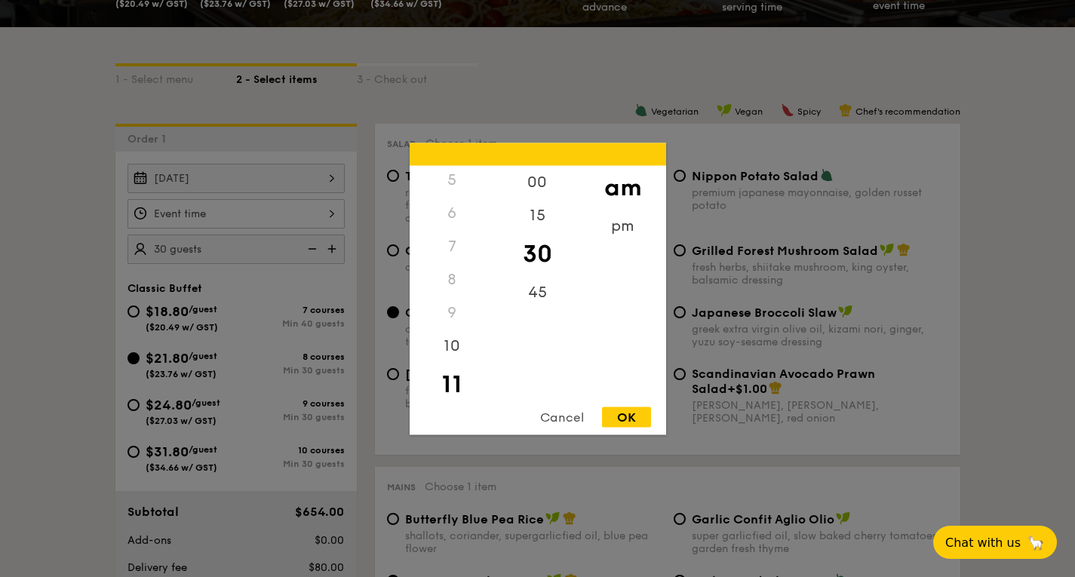
type input "11:30AM"
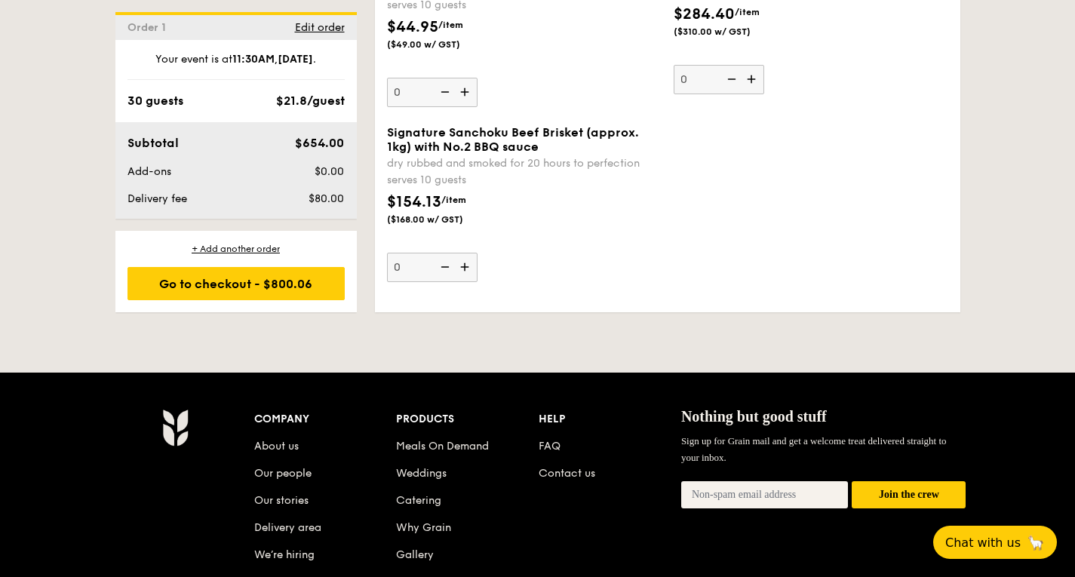
scroll to position [3396, 0]
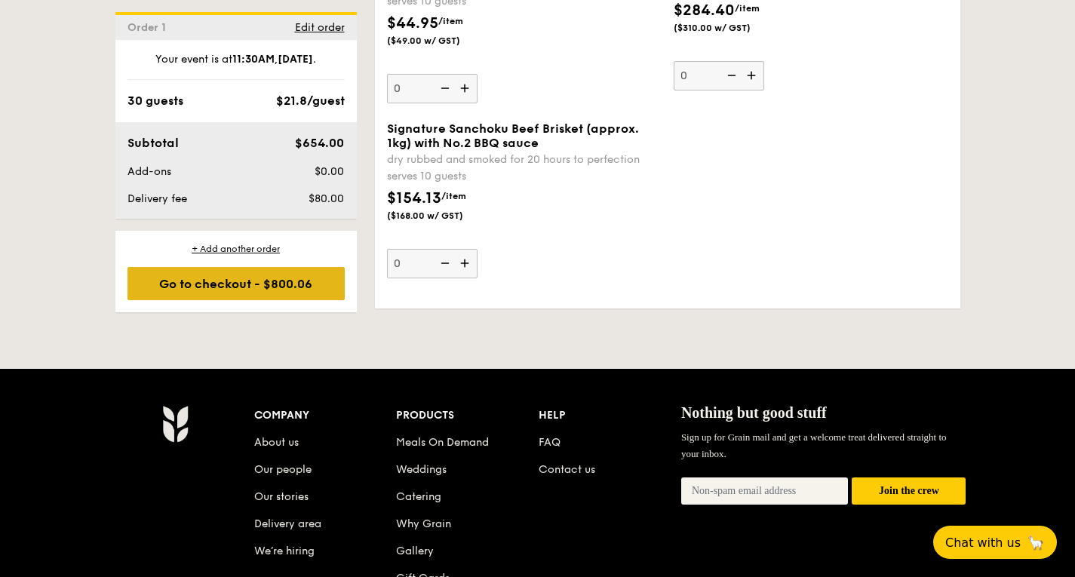
click at [252, 290] on div "Go to checkout - $800.06" at bounding box center [236, 283] width 217 height 33
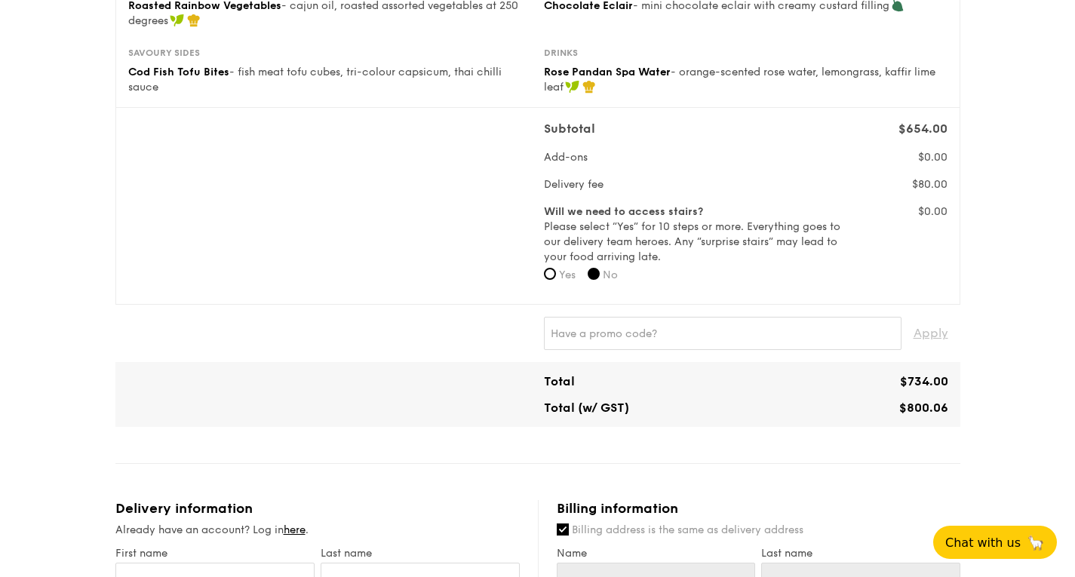
scroll to position [453, 0]
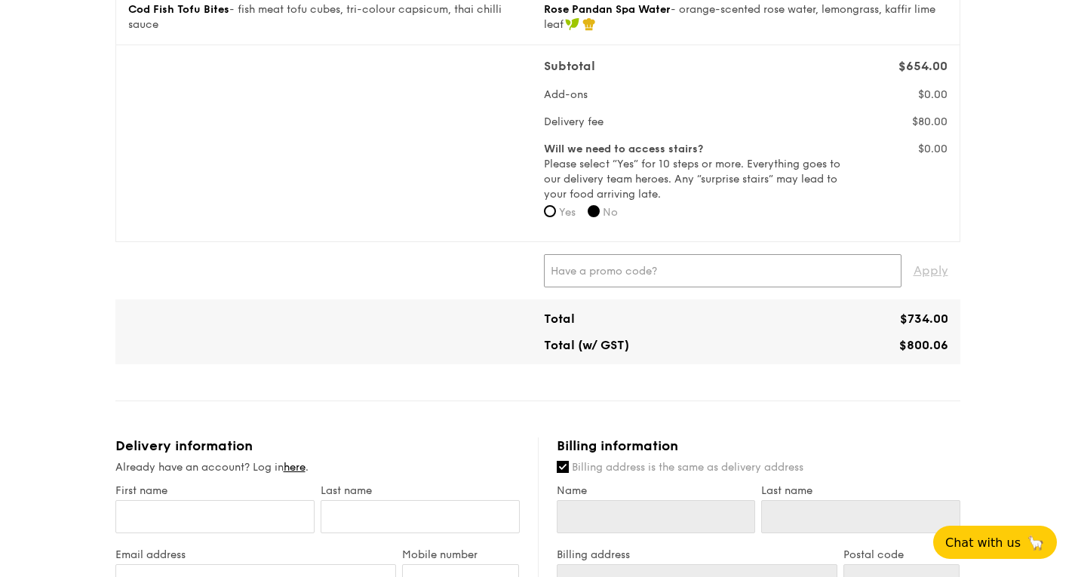
click at [793, 270] on input "text" at bounding box center [723, 270] width 358 height 33
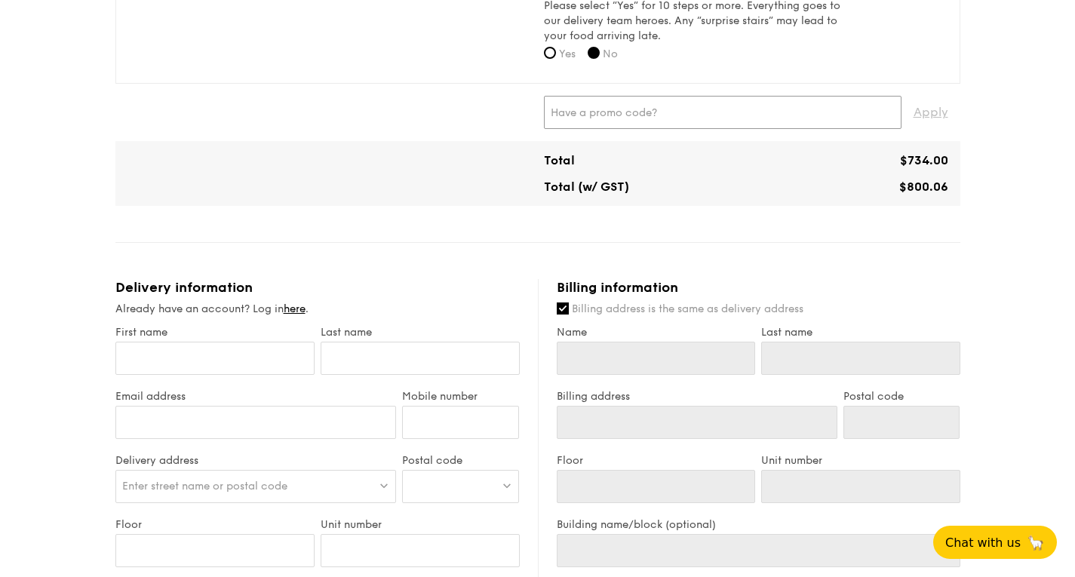
scroll to position [604, 0]
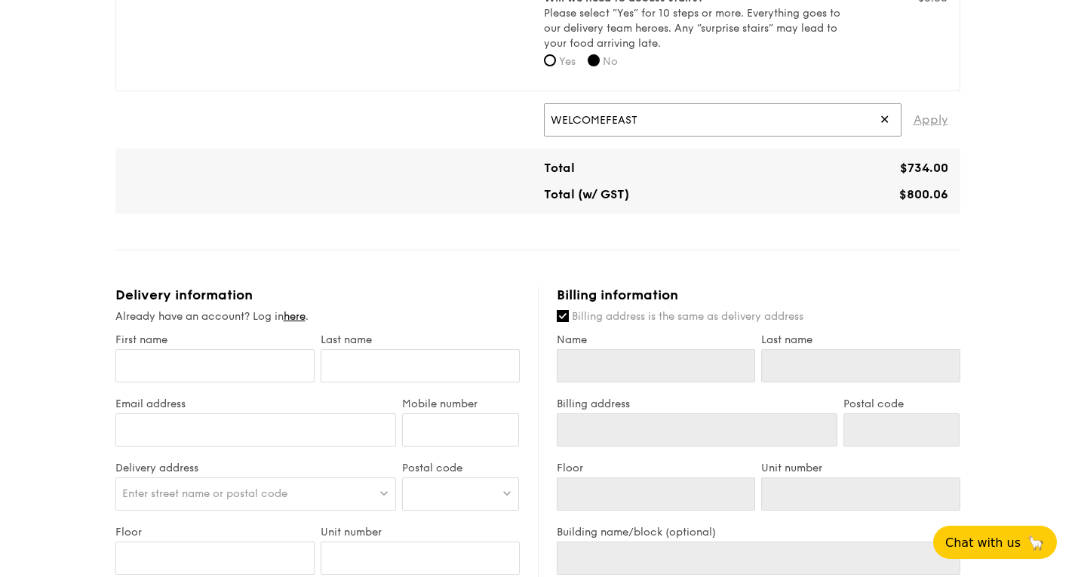
type input "WELCOMEFEAST"
click at [943, 118] on span "Apply" at bounding box center [931, 119] width 35 height 33
click at [932, 121] on span "Apply" at bounding box center [931, 119] width 35 height 33
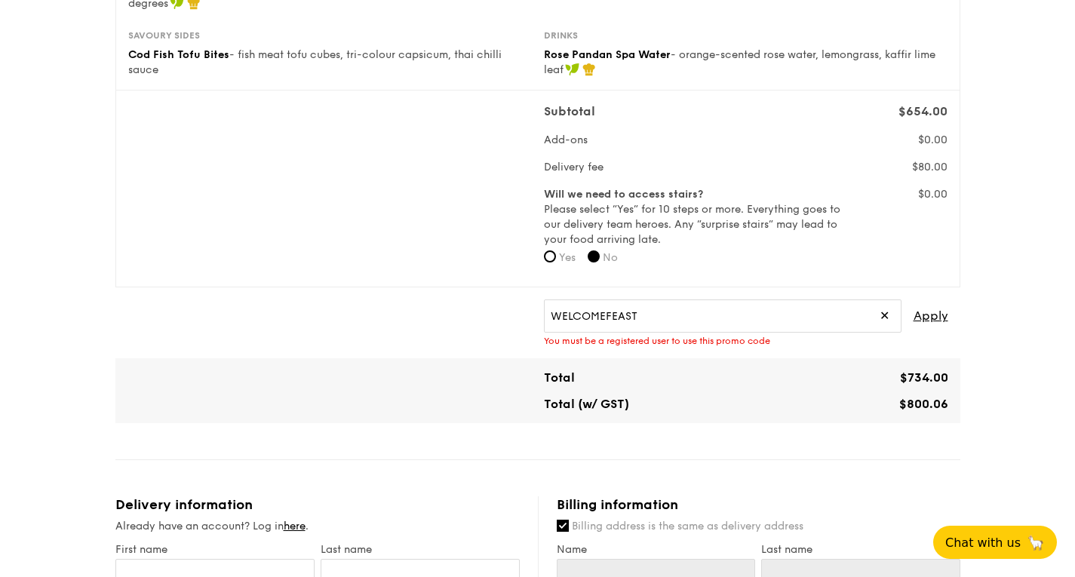
scroll to position [453, 0]
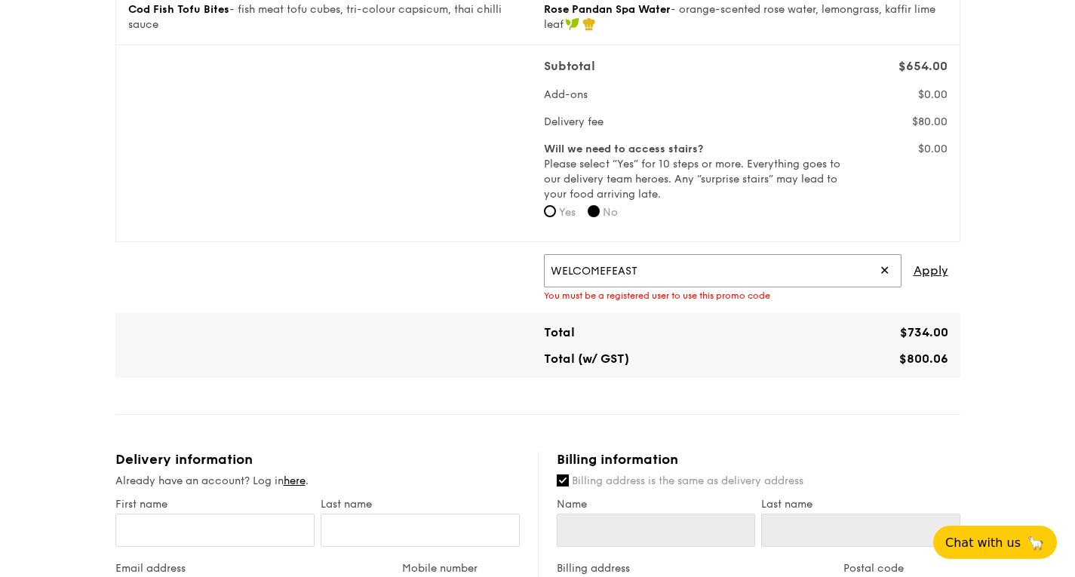
drag, startPoint x: 699, startPoint y: 268, endPoint x: 389, endPoint y: 235, distance: 311.1
click at [389, 235] on div "Classic Buffet $21.80 /guest ($23.76 w/ GST) 30 guests Serving time: [DATE] 11:…" at bounding box center [537, 459] width 845 height 1583
paste input "text"
type input "IREADGRAINADS"
click at [937, 272] on span "Apply" at bounding box center [931, 270] width 35 height 33
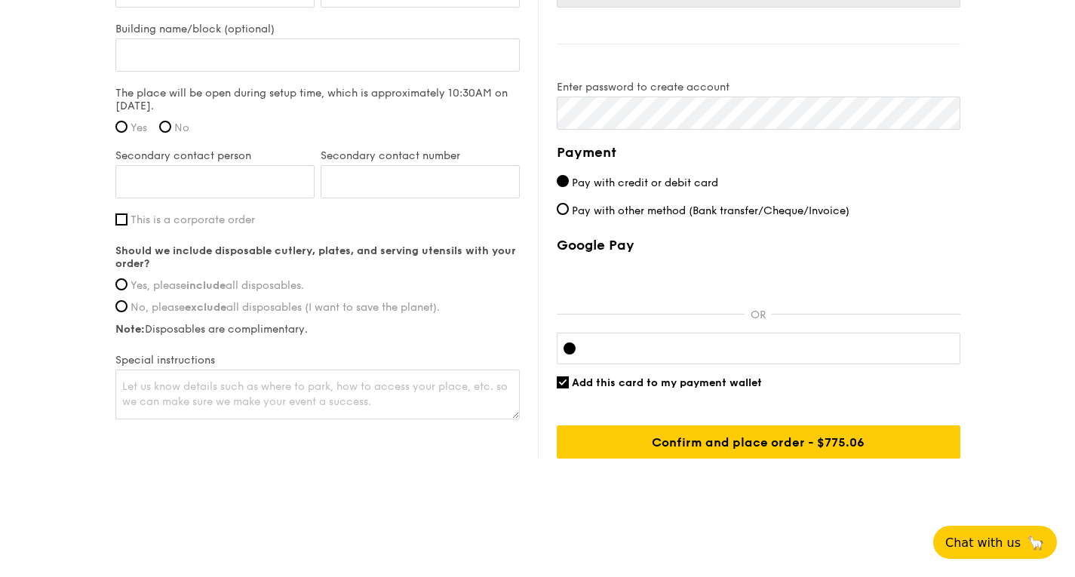
scroll to position [1172, 0]
click at [575, 209] on span "Pay with other method (Bank transfer/Cheque/Invoice)" at bounding box center [711, 210] width 278 height 13
click at [569, 209] on input "Pay with other method (Bank transfer/Cheque/Invoice)" at bounding box center [563, 208] width 12 height 12
radio input "true"
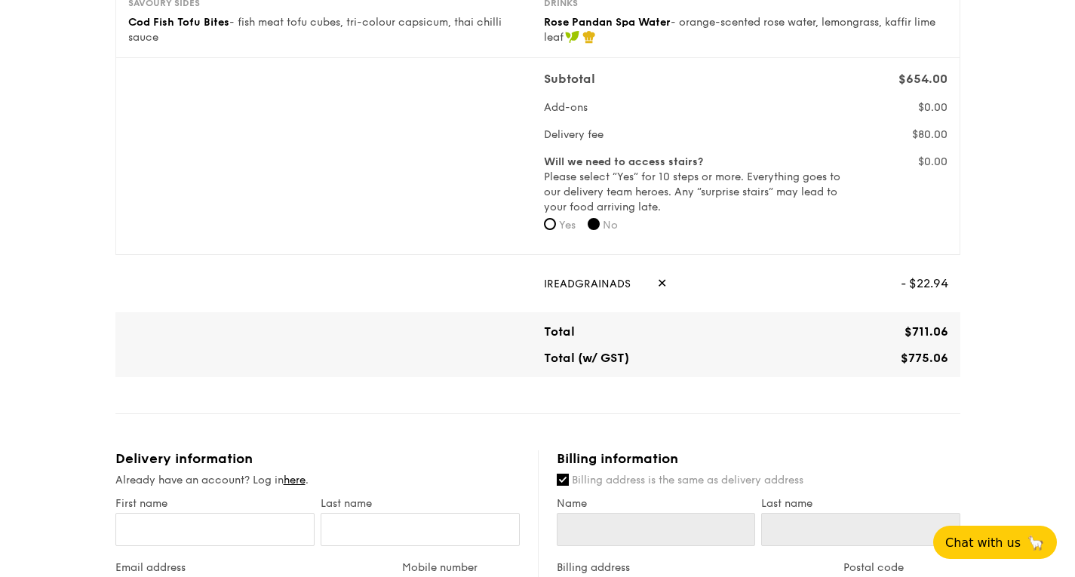
scroll to position [679, 0]
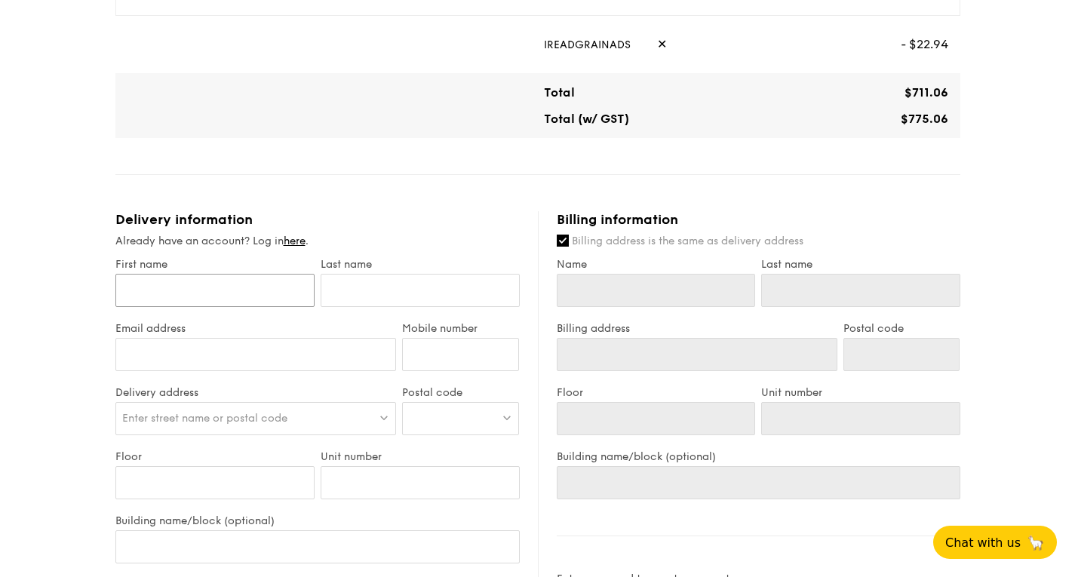
click at [237, 291] on input "First name" at bounding box center [214, 290] width 199 height 33
type input "E"
type input "Esth"
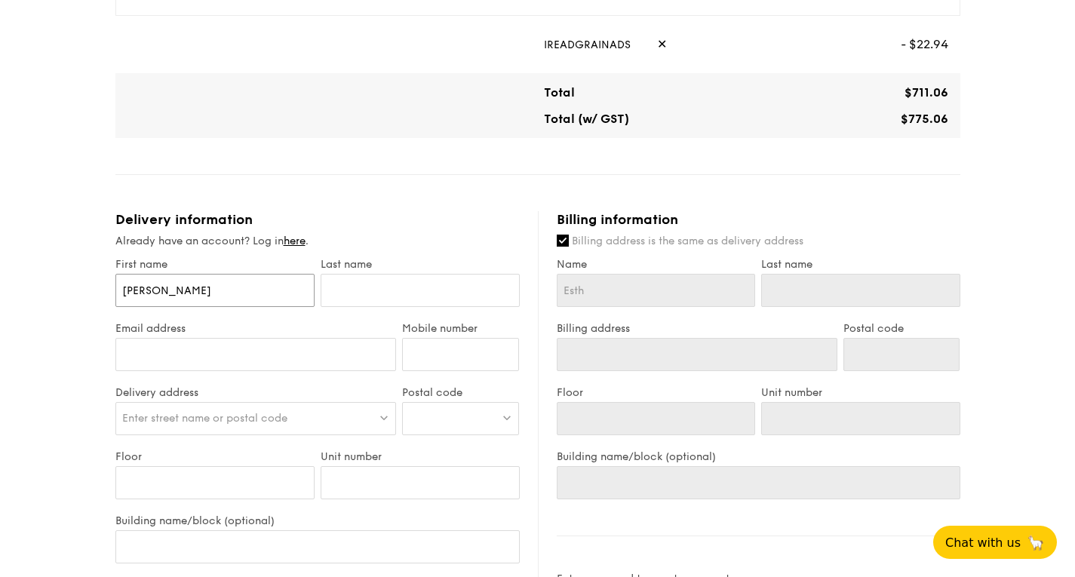
type input "[PERSON_NAME]"
type input "C"
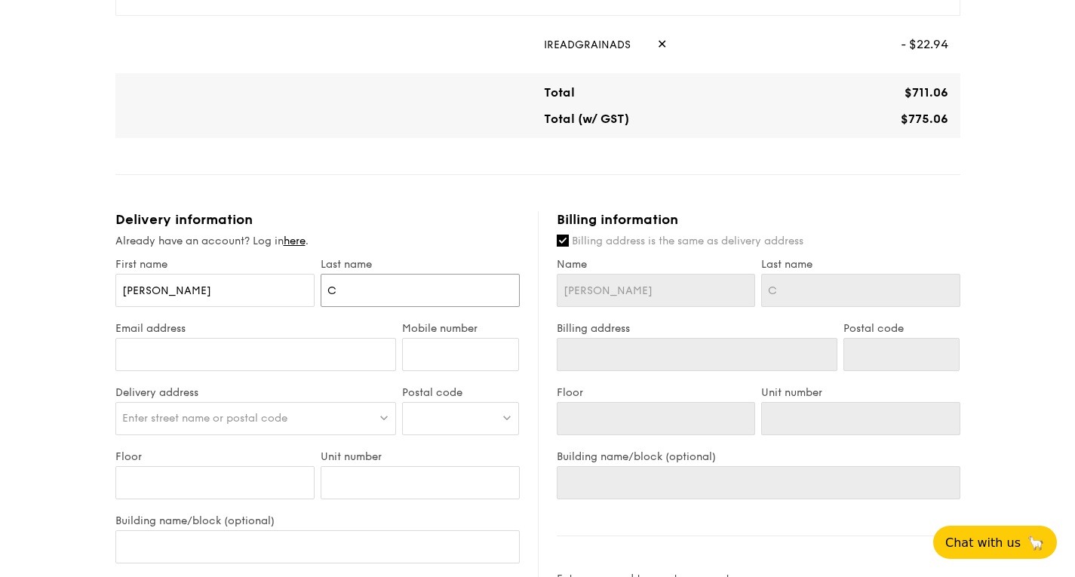
type input "Ch"
type input "Che"
type input "Chea"
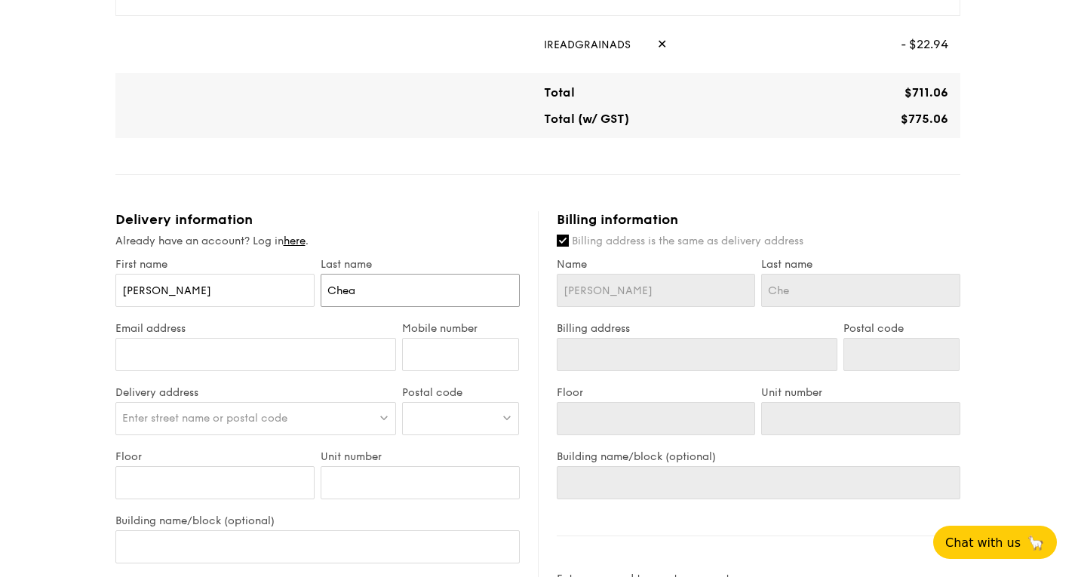
type input "Chea"
type input "Cheah"
click at [246, 349] on input "Email address" at bounding box center [256, 354] width 282 height 33
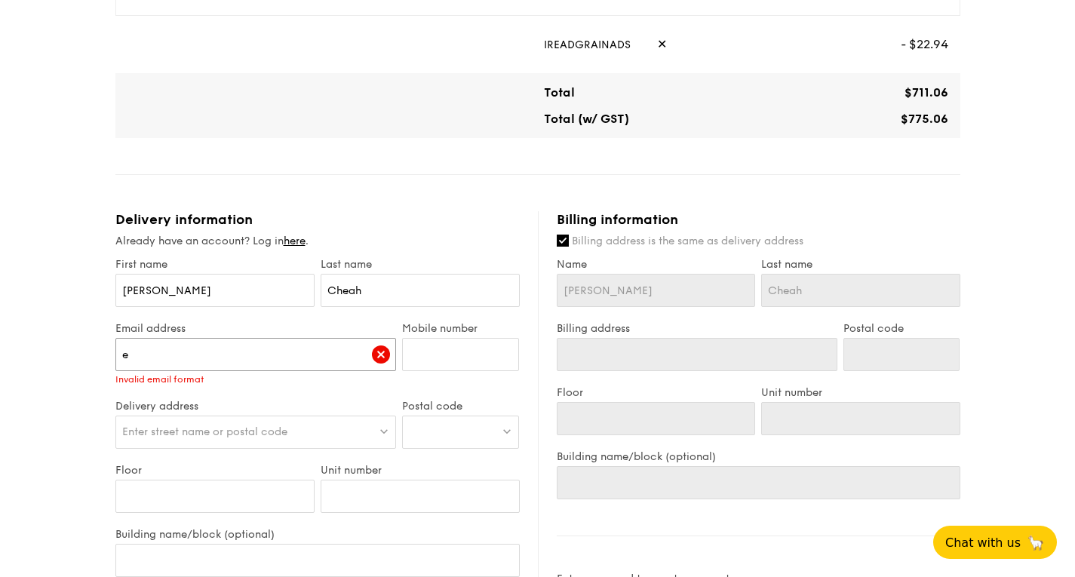
type input "[EMAIL_ADDRESS][DOMAIN_NAME]"
type input "87371103"
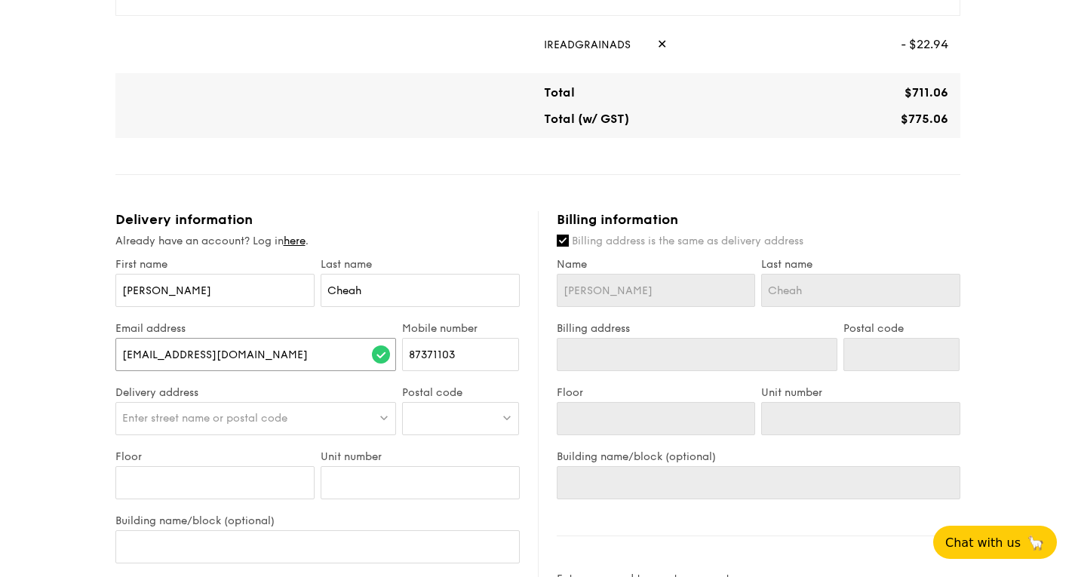
scroll to position [755, 0]
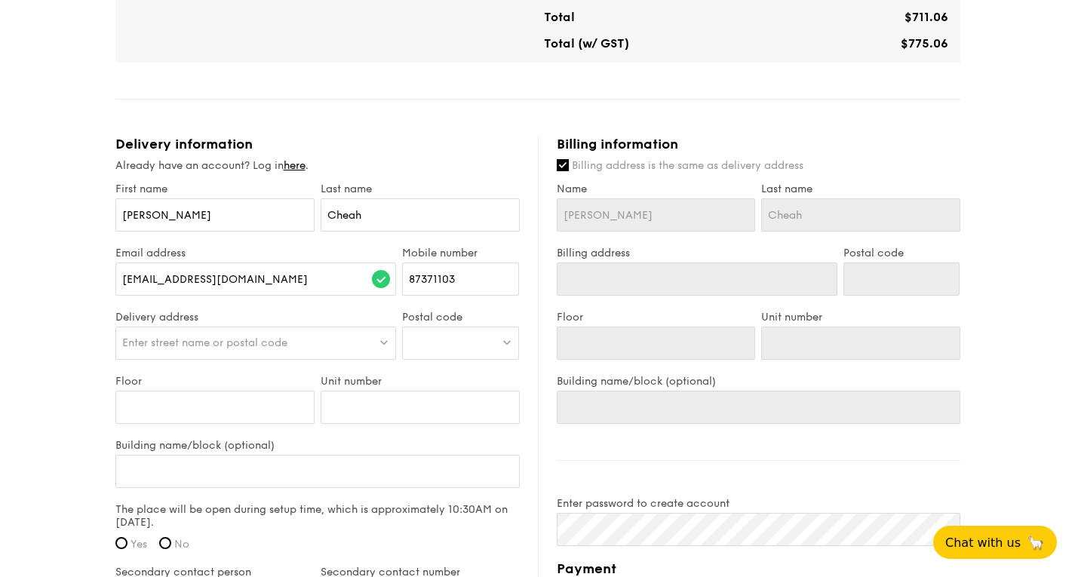
click at [380, 345] on img at bounding box center [384, 342] width 11 height 11
click at [343, 346] on input "search" at bounding box center [256, 344] width 280 height 33
click at [355, 303] on div "[EMAIL_ADDRESS][DOMAIN_NAME]" at bounding box center [256, 287] width 282 height 48
click at [329, 337] on div "Enter street name or postal code" at bounding box center [256, 343] width 282 height 33
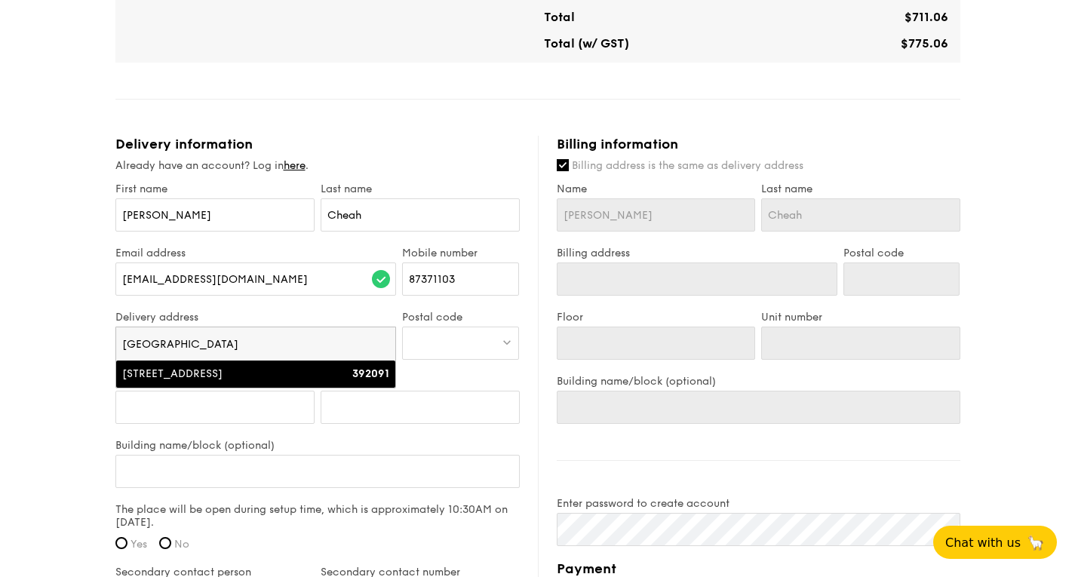
type input "[GEOGRAPHIC_DATA]"
click at [288, 371] on div "[STREET_ADDRESS]" at bounding box center [222, 374] width 201 height 15
type input "[PERSON_NAME], [STREET_ADDRESS]"
type input "392091"
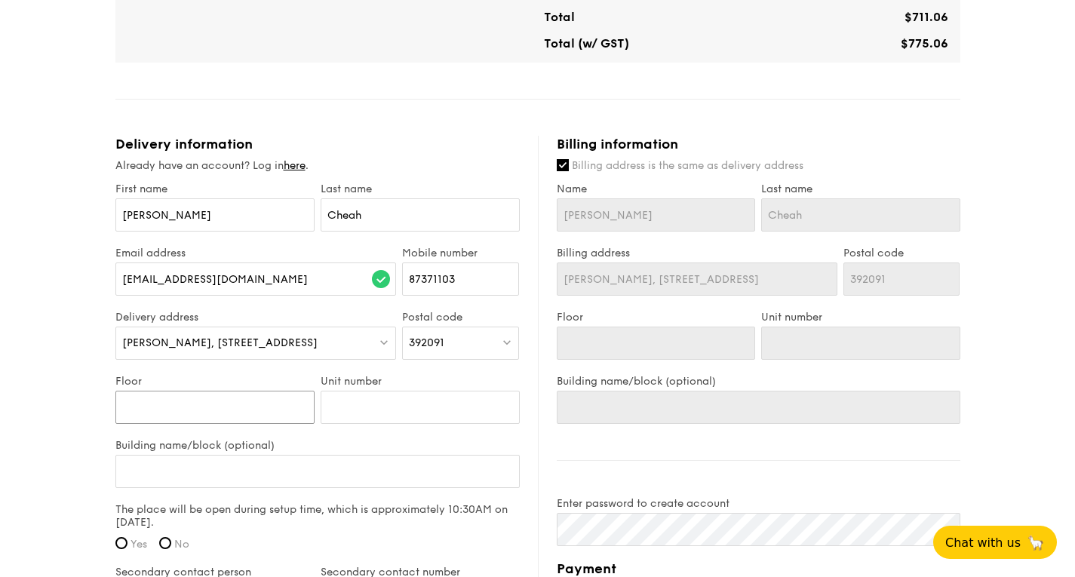
click at [208, 409] on input "Floor" at bounding box center [214, 407] width 199 height 33
click at [257, 404] on input "Floor" at bounding box center [214, 407] width 199 height 33
type input "0"
type input "01"
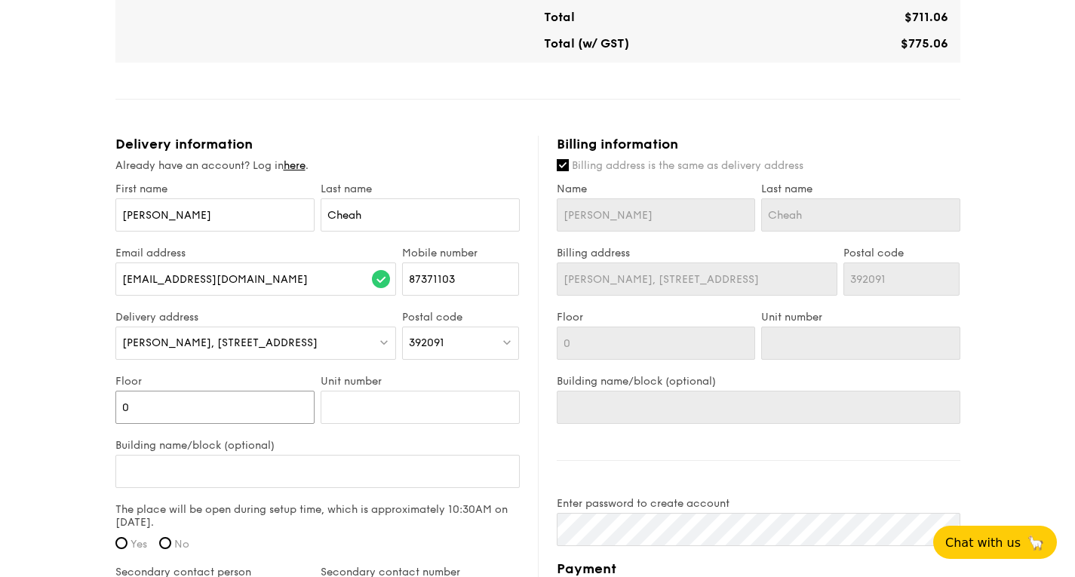
type input "01"
type input "9"
type input "90"
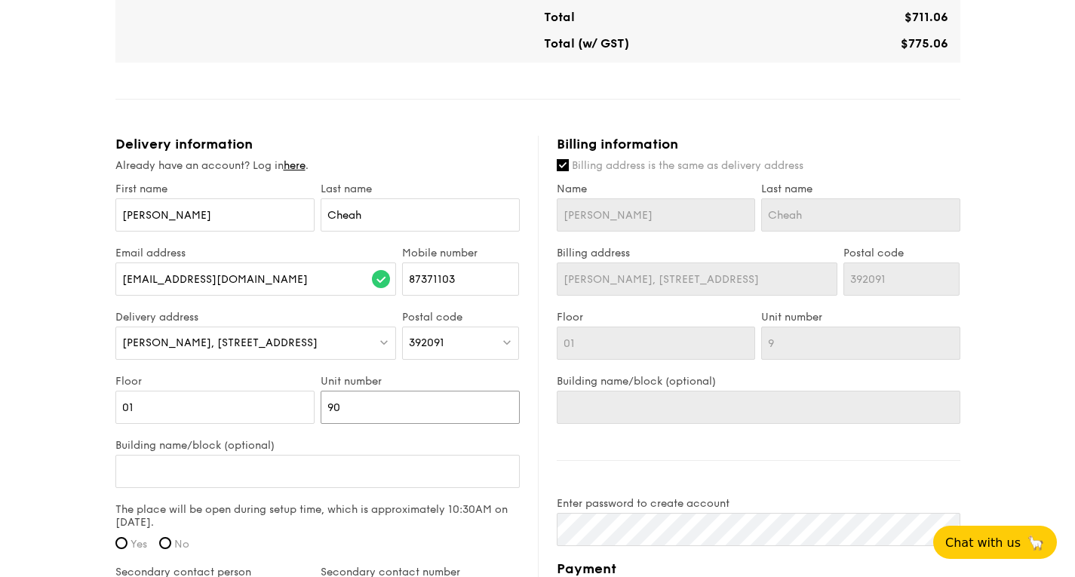
type input "90"
click at [303, 475] on input "Building name/block (optional)" at bounding box center [317, 471] width 405 height 33
type input "D"
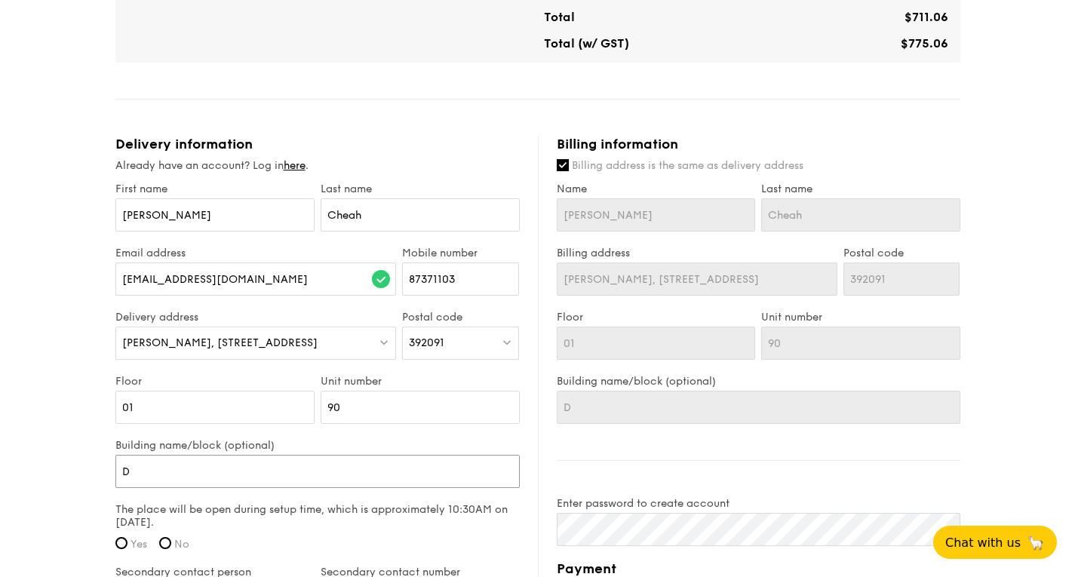
type input "Da"
type input "Dak"
type input "Dako"
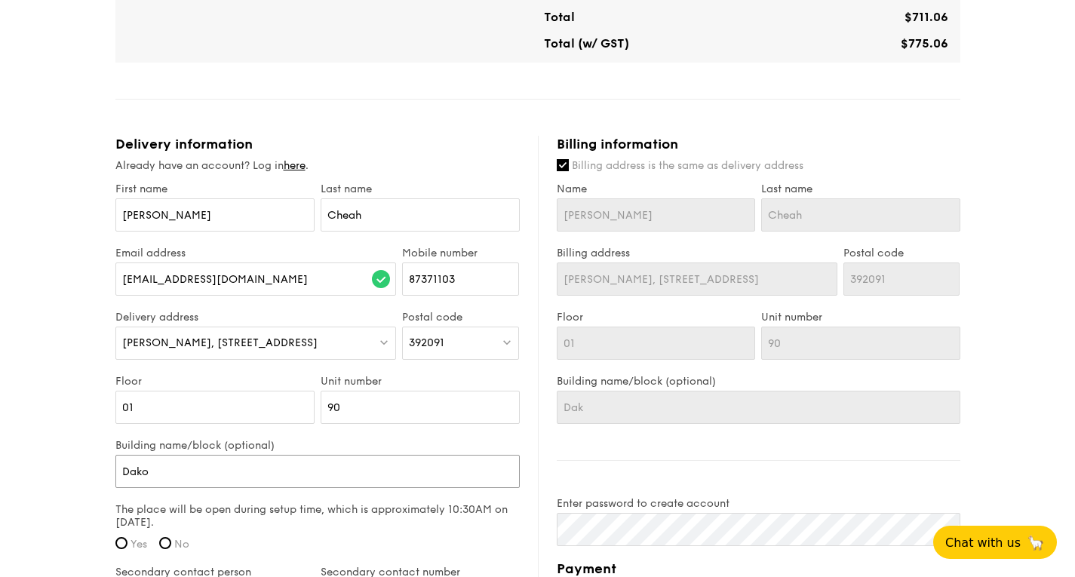
type input "Dako"
type input "Dakot"
type input "Dakota"
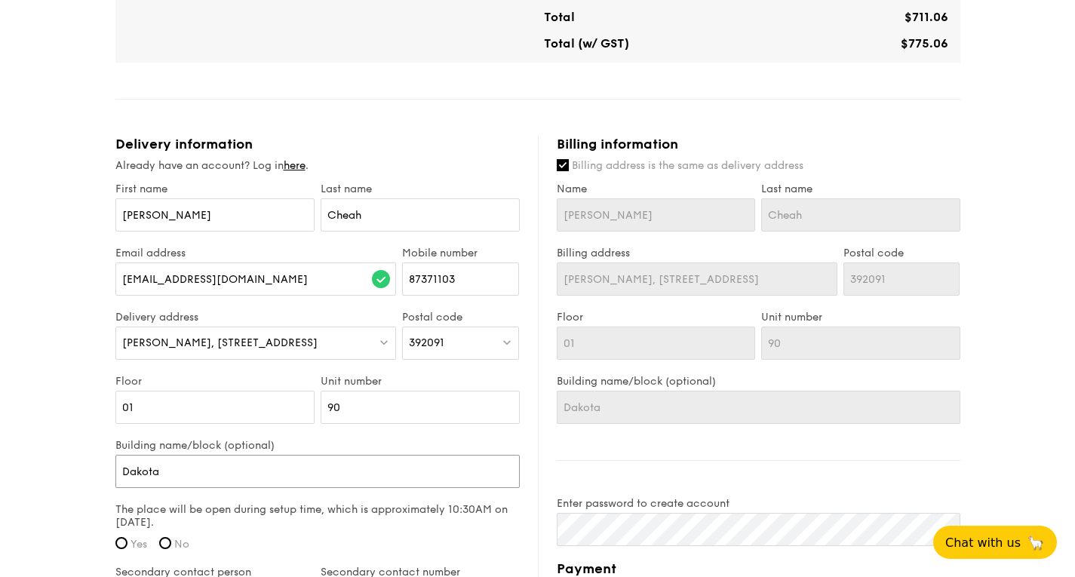
type input "Dakota"
type input "[PERSON_NAME]"
type input "Dakota"
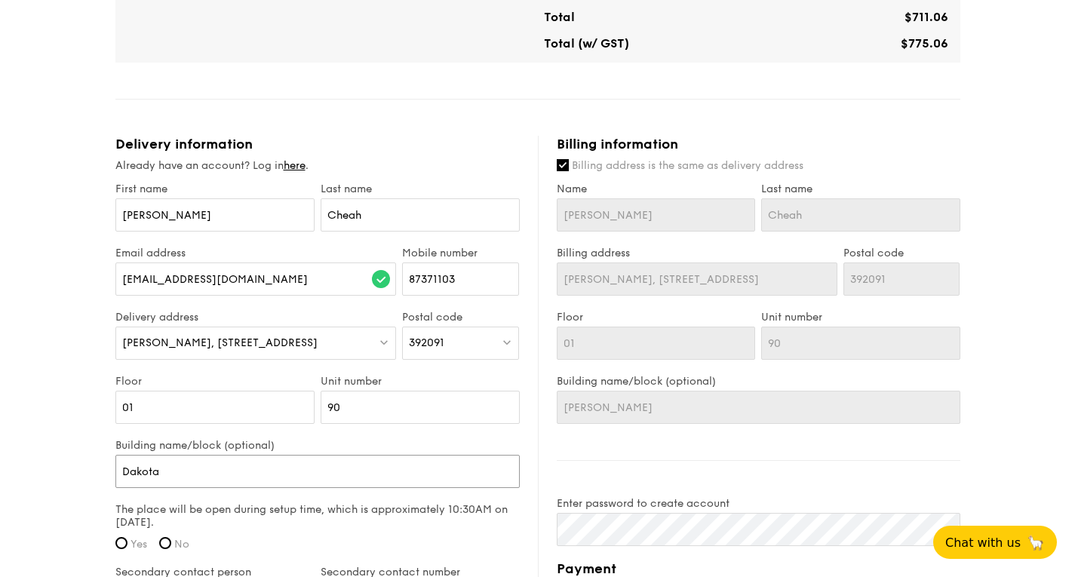
type input "Dakota"
type input "[PERSON_NAME]"
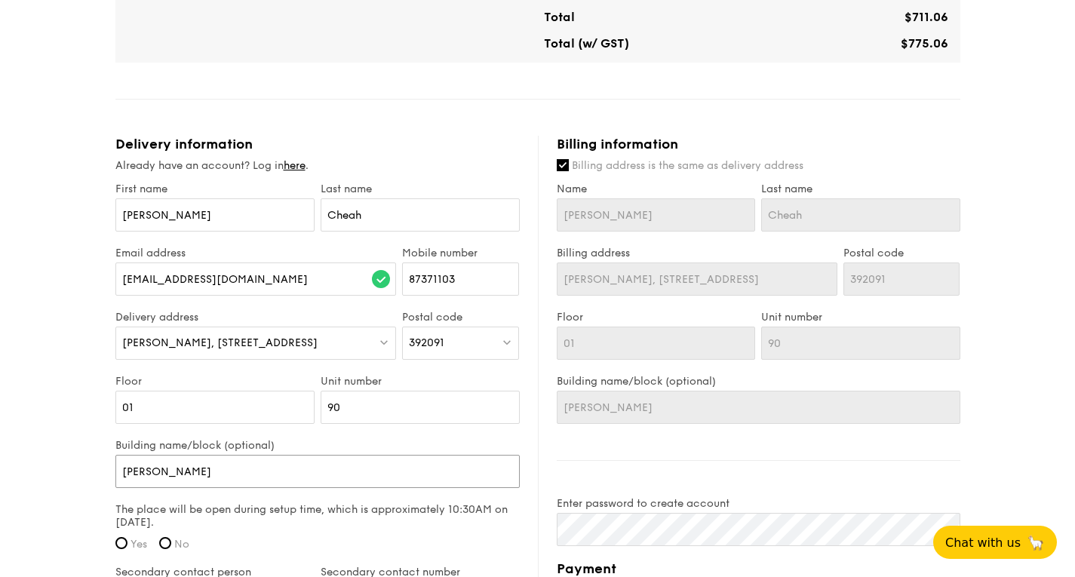
type input "[PERSON_NAME]"
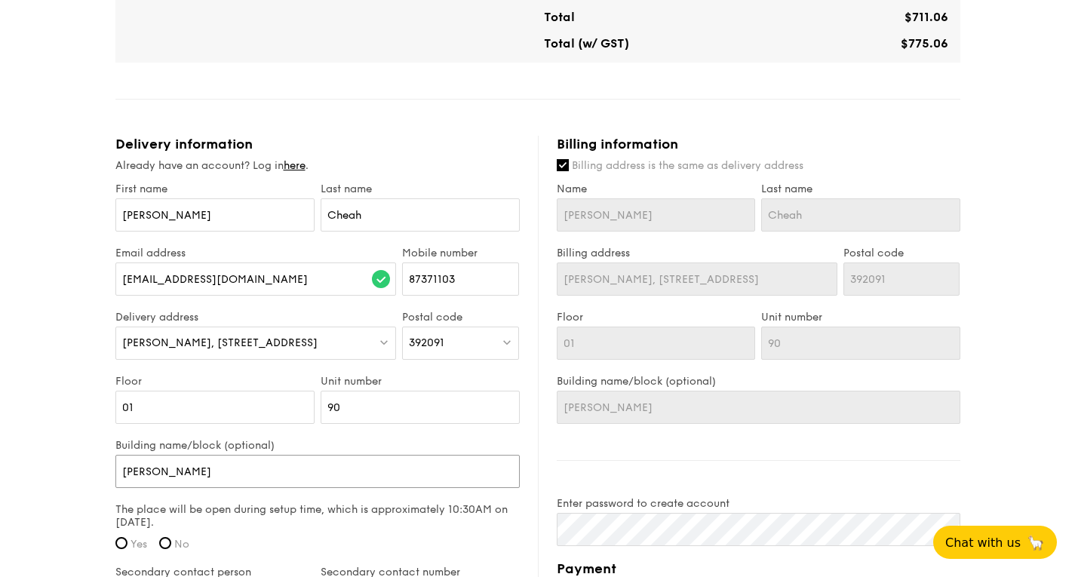
type input "[PERSON_NAME]"
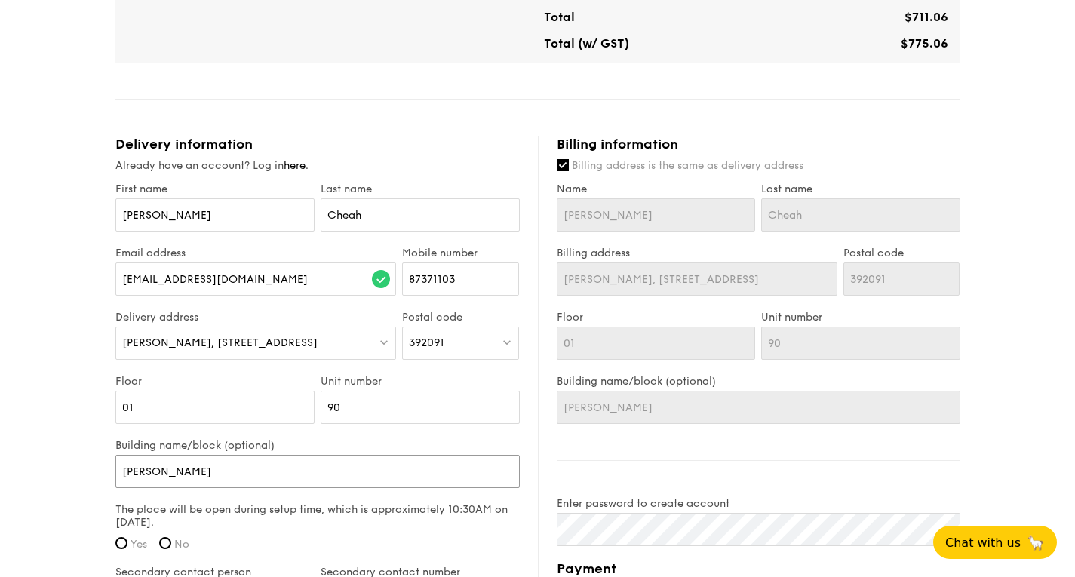
type input "[PERSON_NAME] R"
type input "[PERSON_NAME] Re"
type input "Dakota Breeze Res"
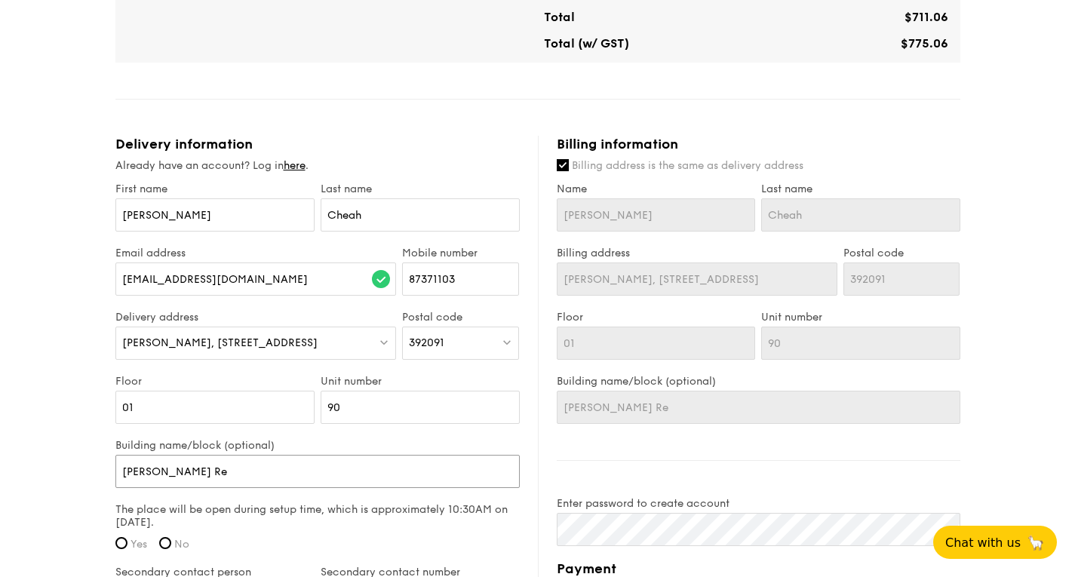
type input "Dakota Breeze Res"
type input "Dakota Breeze Resi"
type input "[PERSON_NAME] Reside"
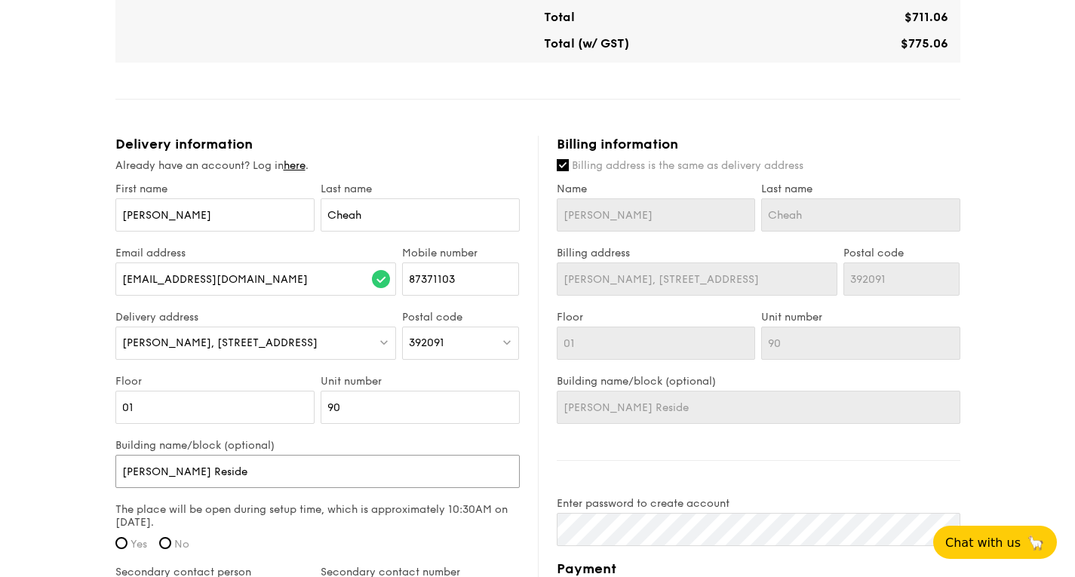
type input "Dakota Breeze Residen"
type input "[PERSON_NAME] Resident"
type input "[PERSON_NAME] Residents"
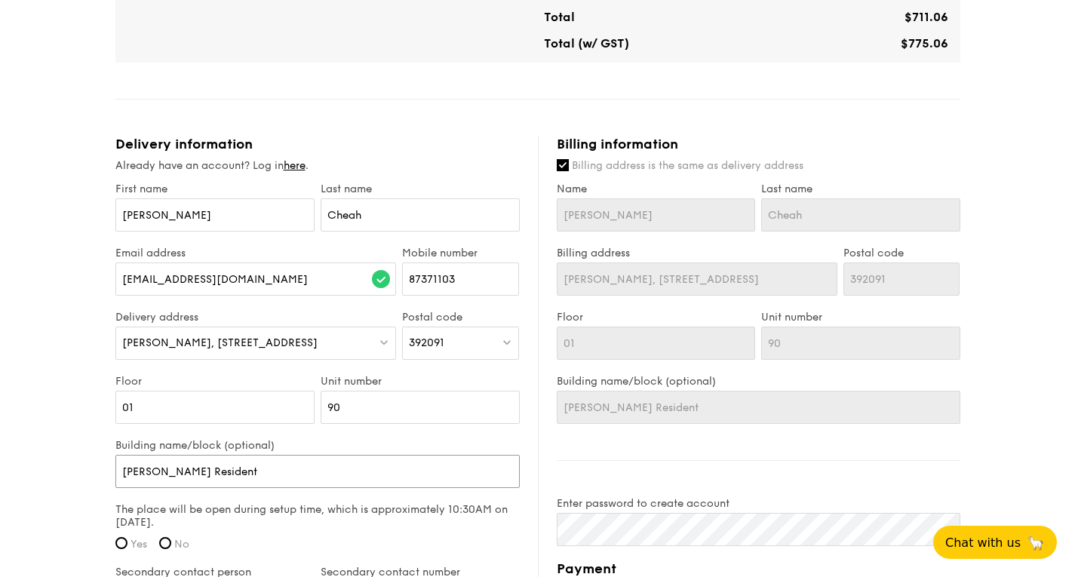
type input "[PERSON_NAME] Residents"
type input "Dakota Breeze Residents'"
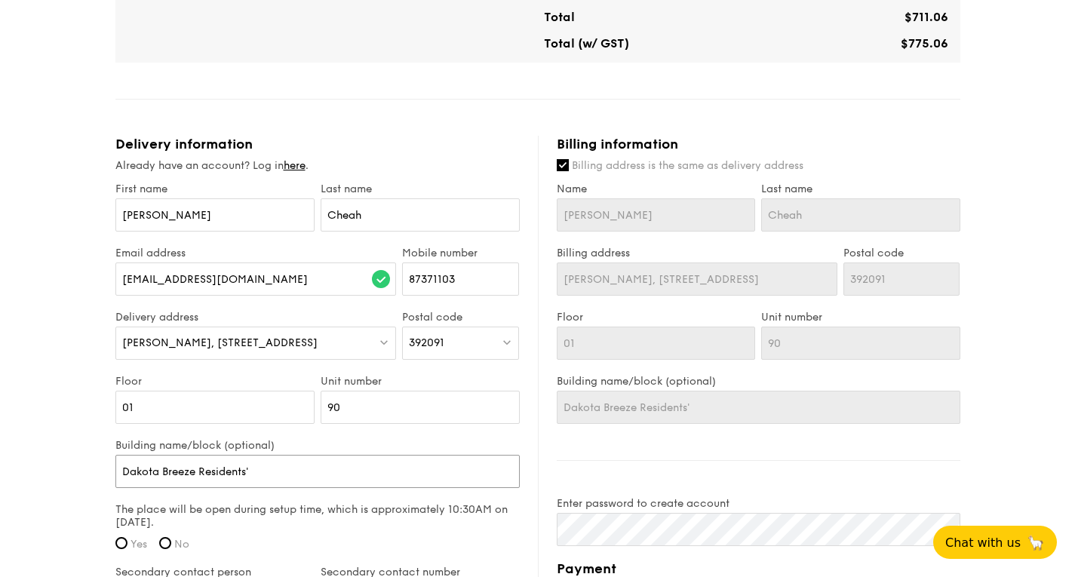
type input "Dakota Breeze Residents' N"
type input "Dakota Breeze Residents' Net"
type input "Dakota Breeze Residents' Netw"
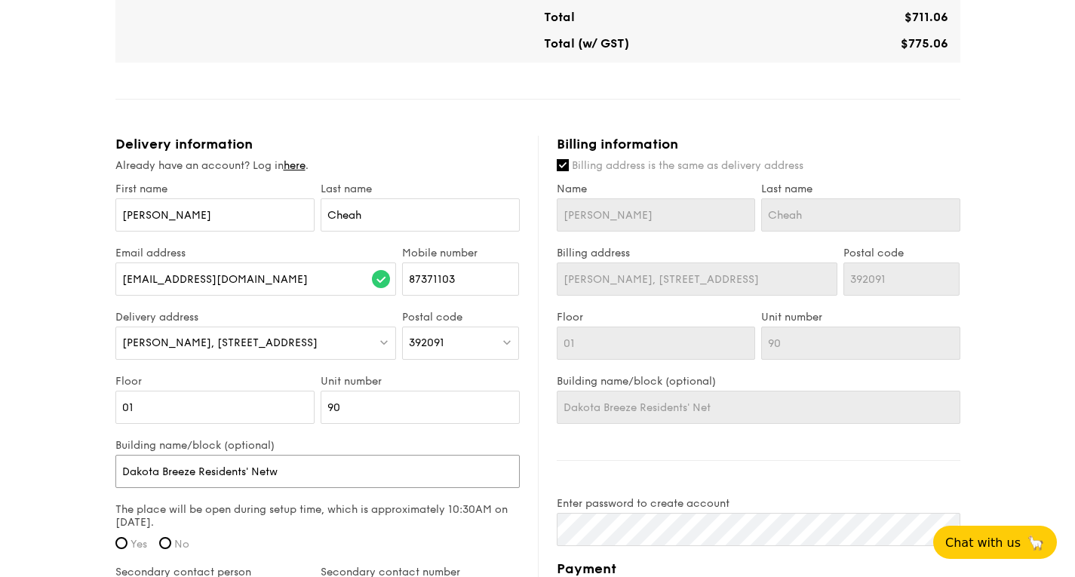
type input "Dakota Breeze Residents' Netw"
type input "Dakota Breeze Residents' Networ"
type input "[PERSON_NAME] Residents' Network"
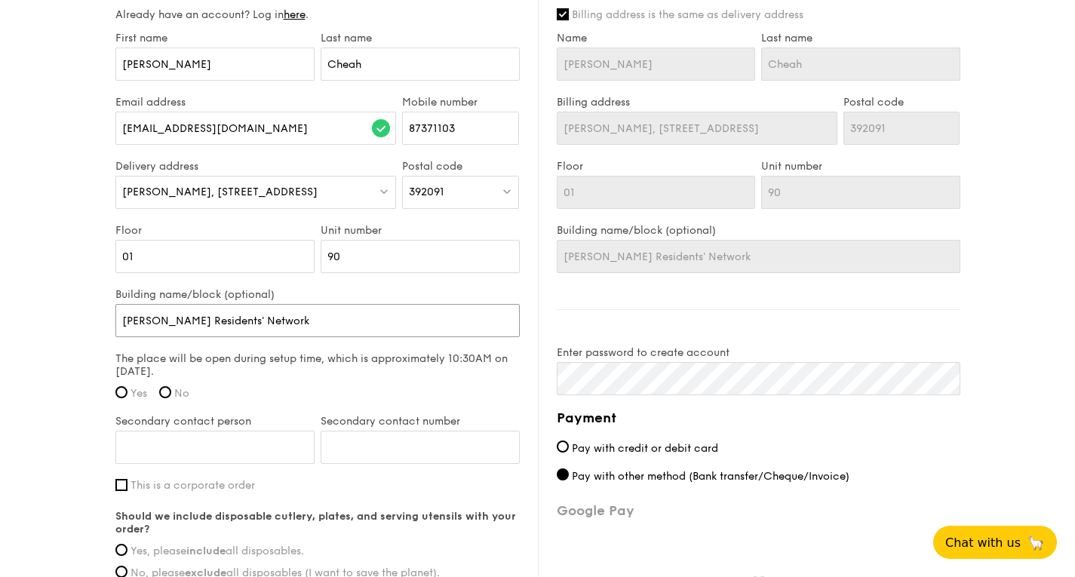
scroll to position [981, 0]
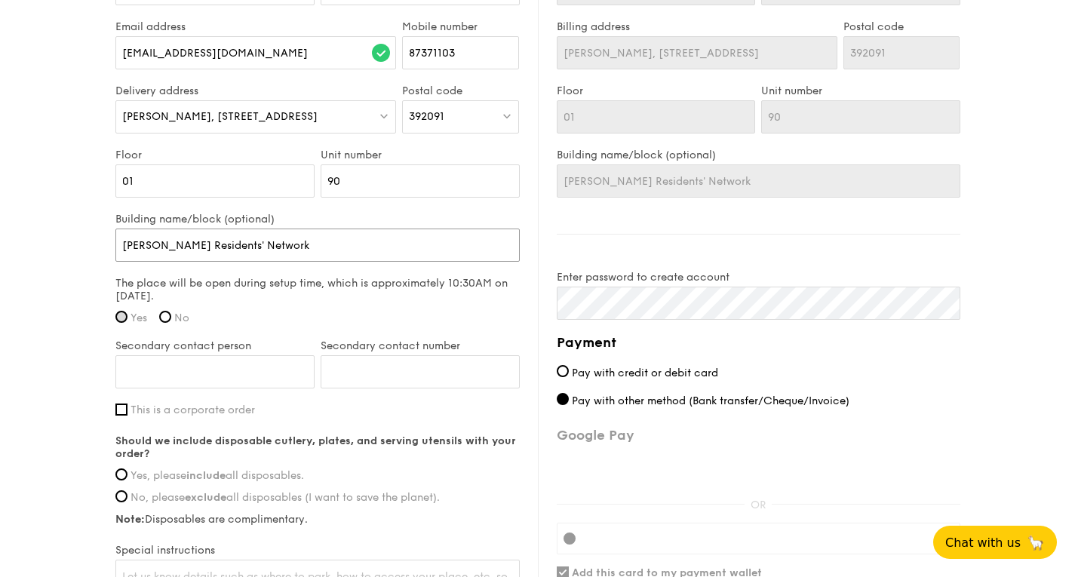
type input "[PERSON_NAME] Residents' Network"
click at [122, 319] on input "Yes" at bounding box center [121, 317] width 12 height 12
radio input "true"
click at [241, 371] on input "Secondary contact person" at bounding box center [214, 371] width 199 height 33
click at [232, 369] on input "Secondary contact person" at bounding box center [214, 371] width 199 height 33
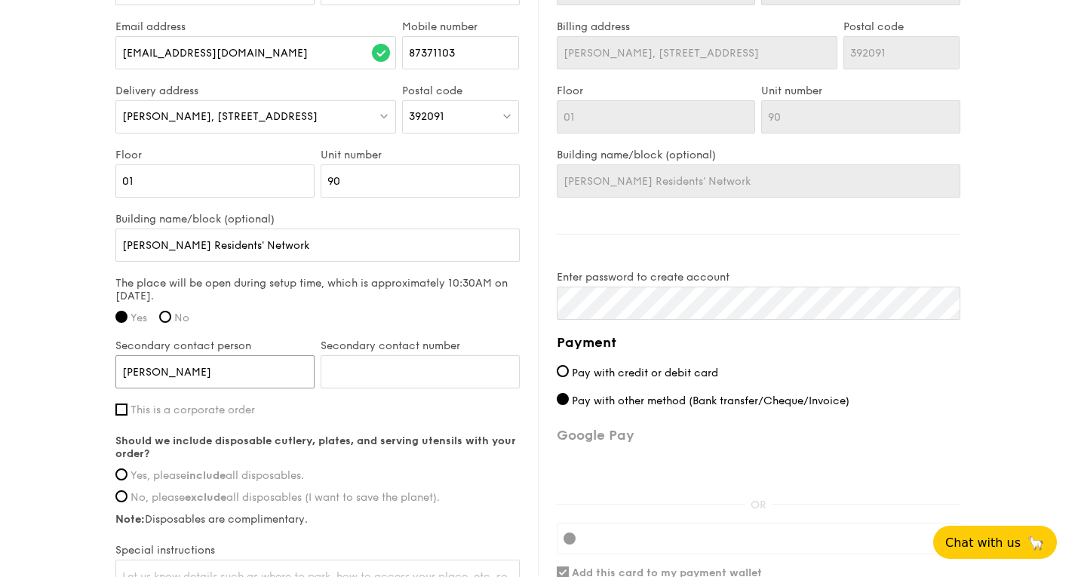
type input "[PERSON_NAME]"
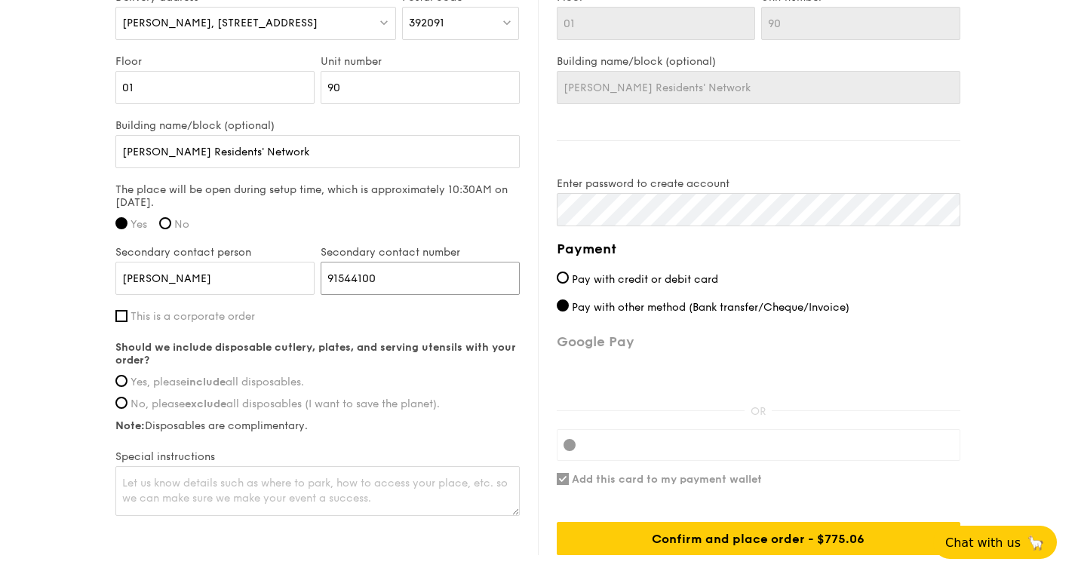
scroll to position [1132, 0]
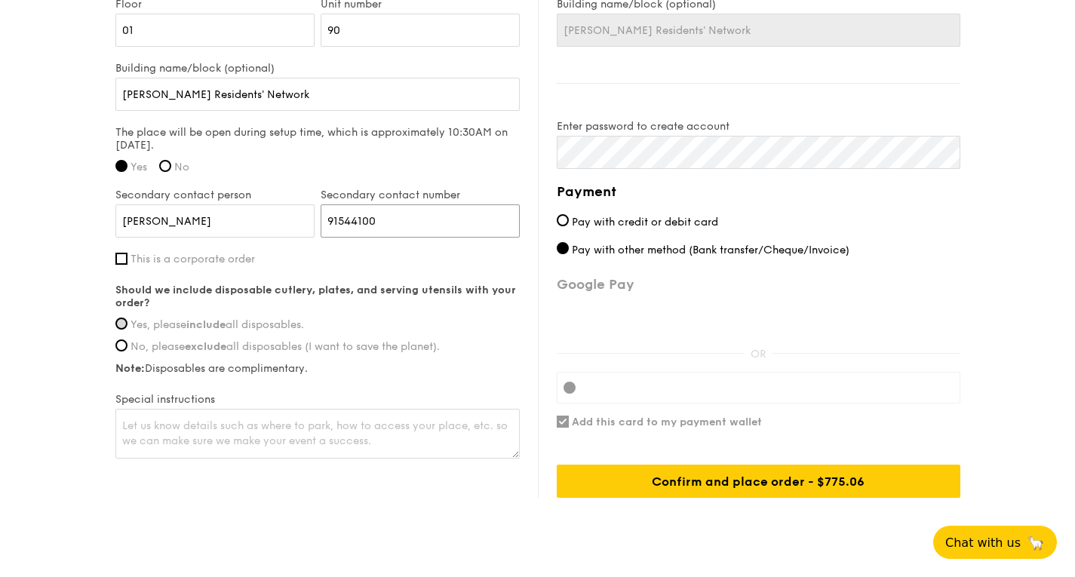
type input "91544100"
click at [126, 321] on input "Yes, please include all disposables." at bounding box center [121, 324] width 12 height 12
radio input "true"
click at [395, 432] on textarea at bounding box center [317, 434] width 405 height 50
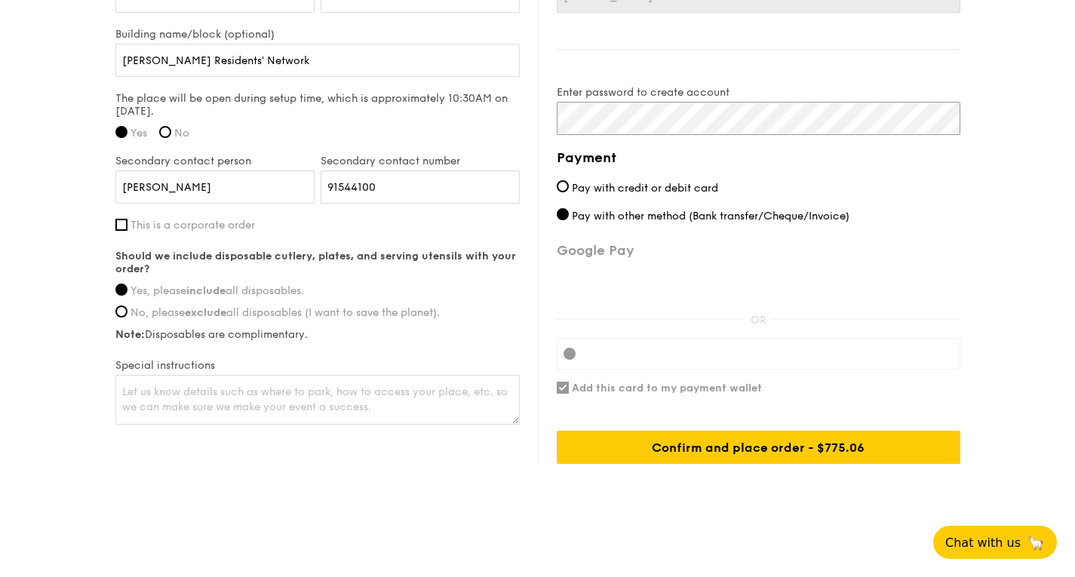
scroll to position [1172, 0]
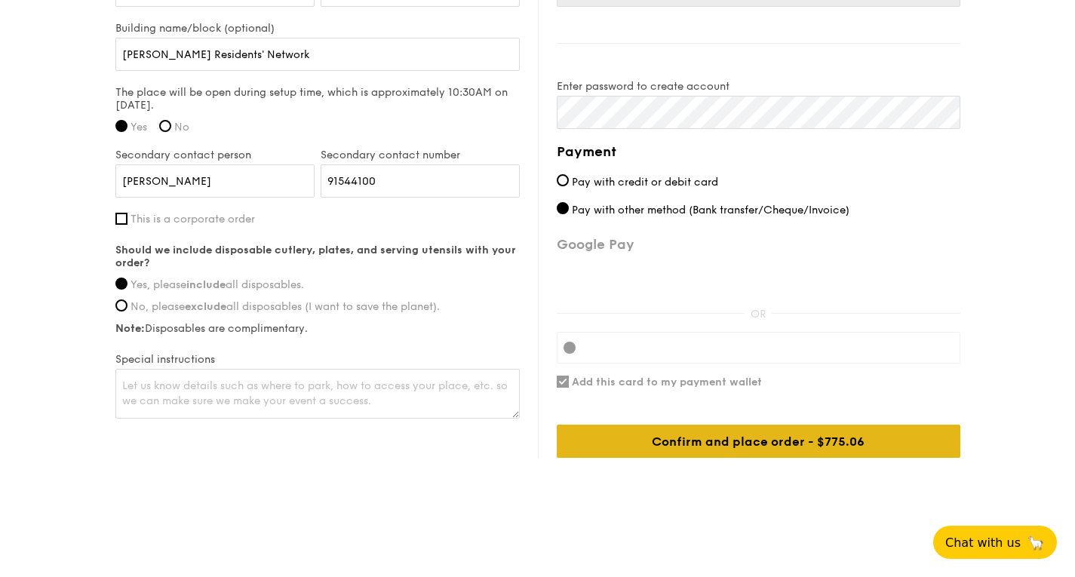
click at [771, 440] on div "Confirm and place order - $775.06" at bounding box center [759, 441] width 404 height 33
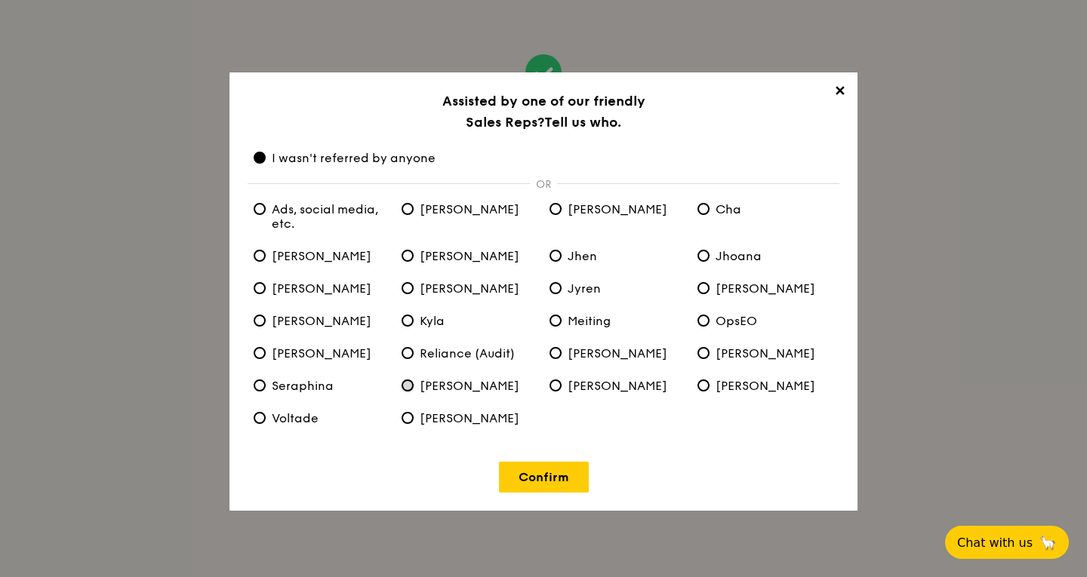
click at [404, 386] on input "[PERSON_NAME]" at bounding box center [408, 386] width 12 height 12
radio input "true"
radio anyone "false"
click at [259, 211] on etc\ "Ads, social media, etc." at bounding box center [260, 209] width 12 height 12
radio etc\ "true"
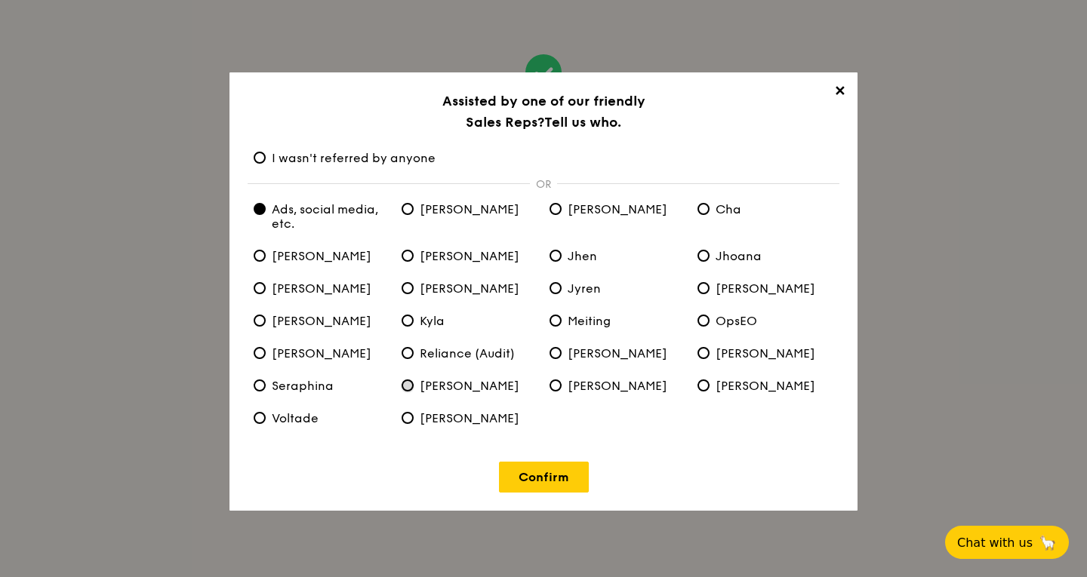
click at [410, 386] on input "[PERSON_NAME]" at bounding box center [408, 386] width 12 height 12
radio input "true"
click at [261, 207] on etc\ "Ads, social media, etc." at bounding box center [260, 209] width 12 height 12
radio etc\ "true"
click at [404, 388] on input "[PERSON_NAME]" at bounding box center [408, 386] width 12 height 12
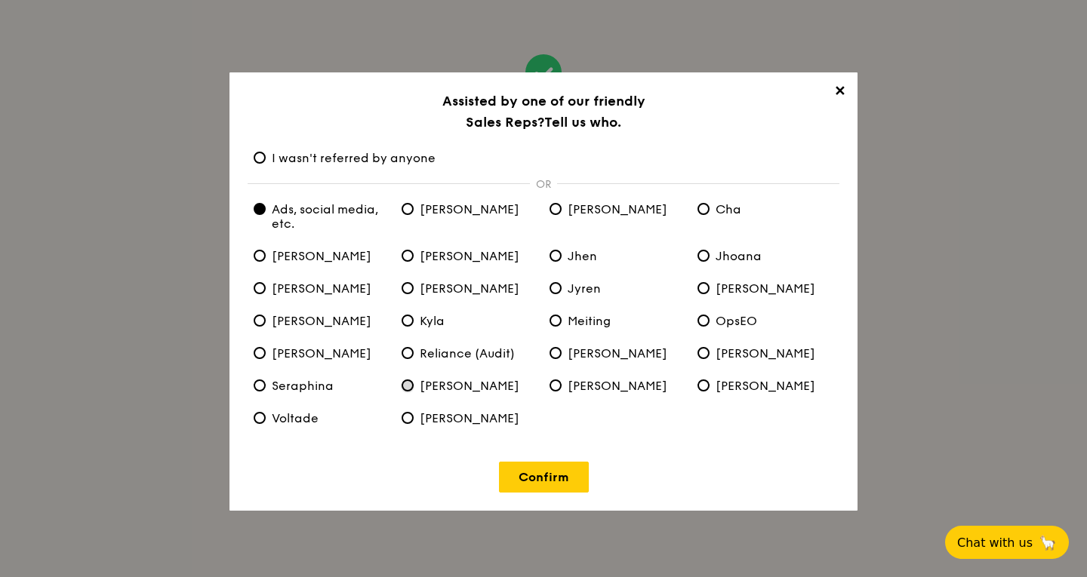
radio input "true"
radio etc\ "false"
click at [560, 482] on link "Confirm" at bounding box center [544, 477] width 90 height 31
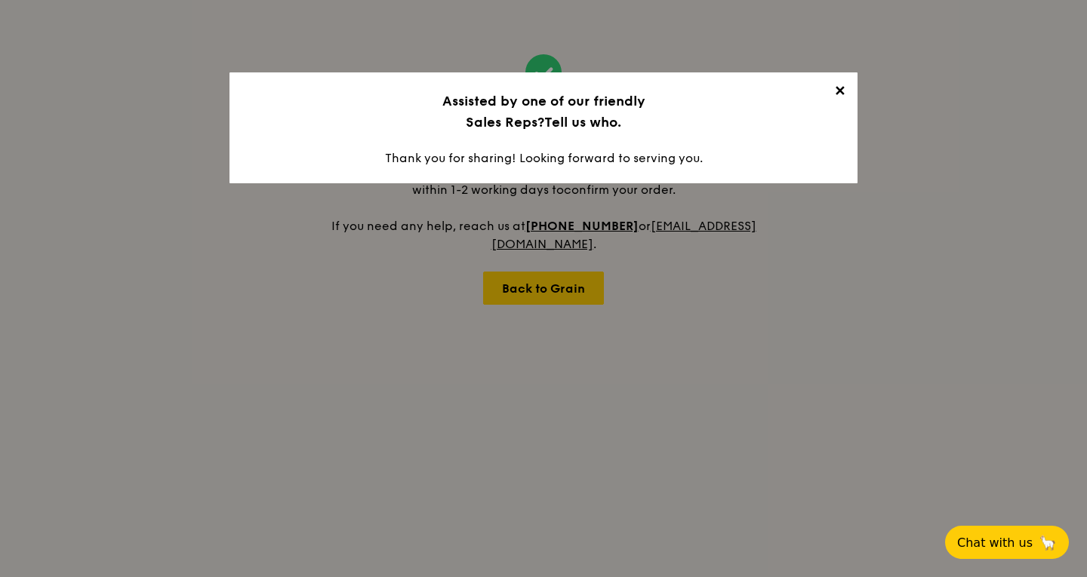
click at [846, 93] on span "✕" at bounding box center [839, 93] width 21 height 21
